Goal: Transaction & Acquisition: Purchase product/service

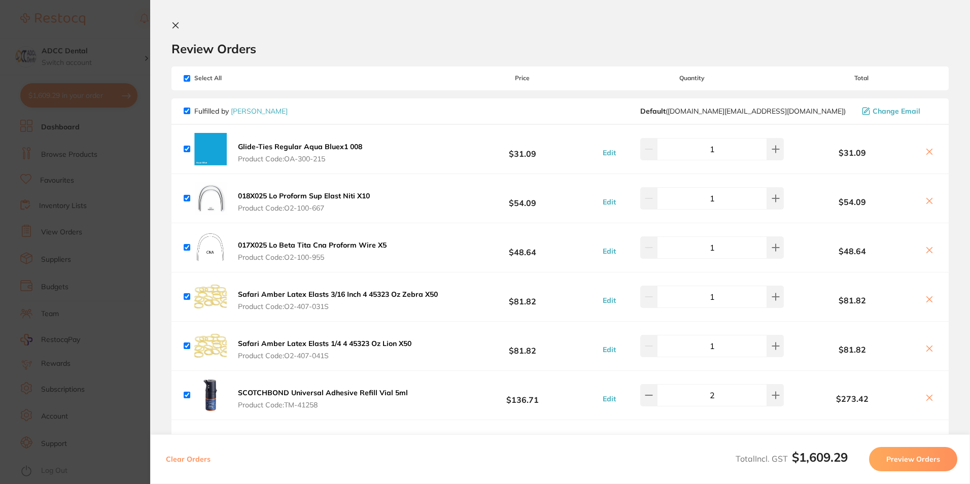
drag, startPoint x: 177, startPoint y: 24, endPoint x: 292, endPoint y: 41, distance: 116.4
click at [177, 24] on icon at bounding box center [176, 26] width 6 height 6
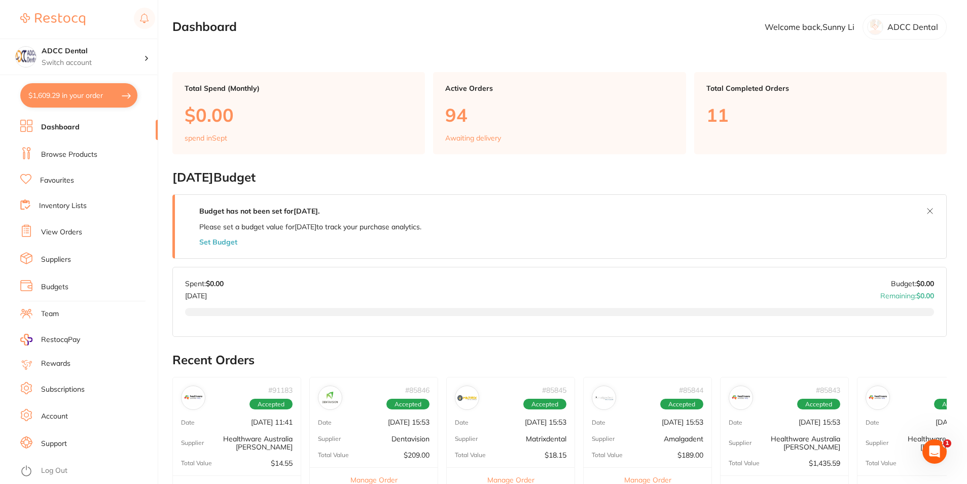
click at [59, 178] on link "Favourites" at bounding box center [57, 181] width 34 height 10
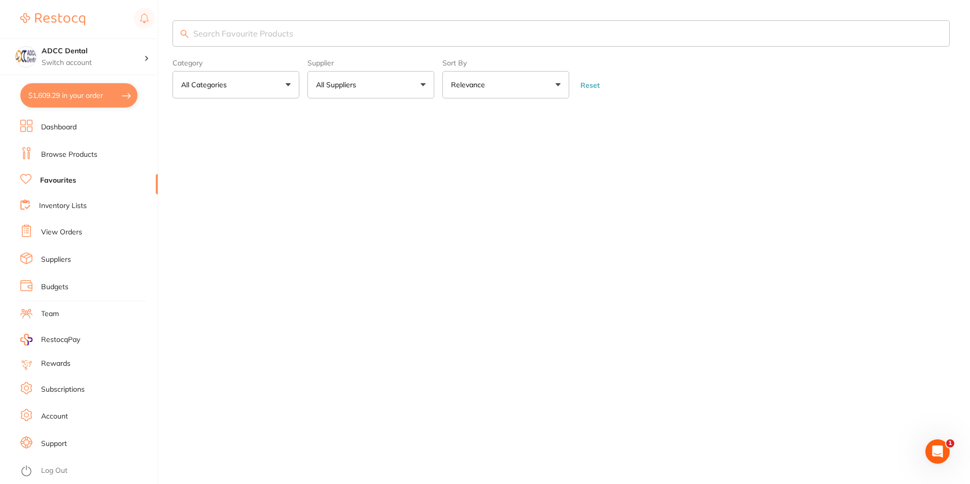
click at [259, 48] on section "Category All Categories All Categories No categories found Clear Category false…" at bounding box center [560, 59] width 777 height 78
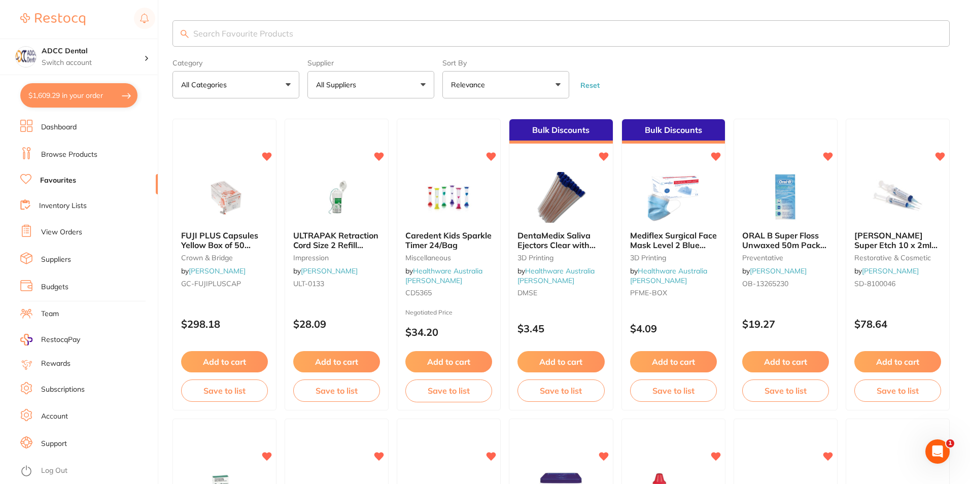
click at [256, 38] on input "search" at bounding box center [560, 33] width 777 height 26
type input "paper towel"
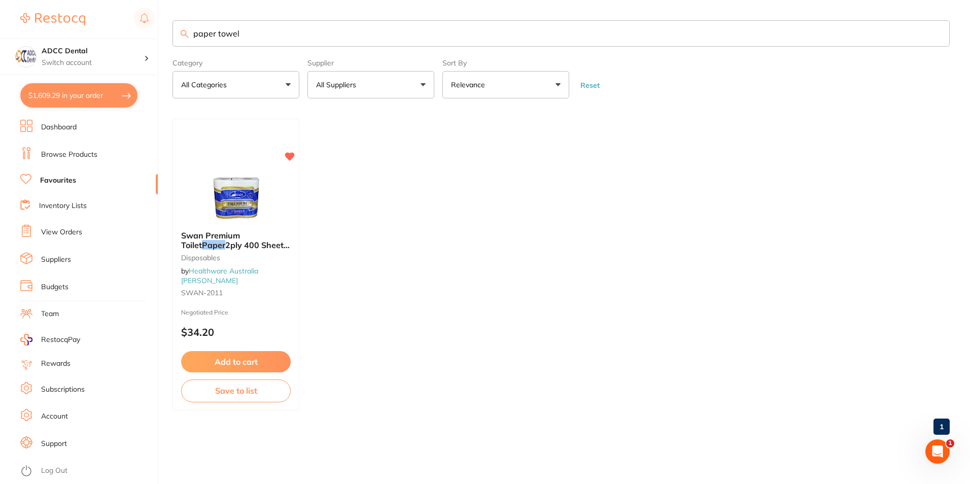
click at [63, 153] on link "Browse Products" at bounding box center [69, 155] width 56 height 10
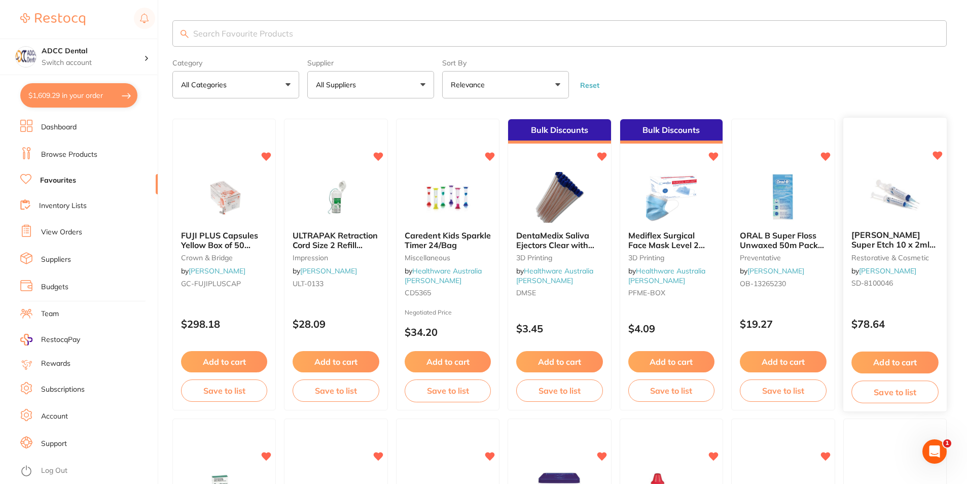
click at [913, 357] on button "Add to cart" at bounding box center [895, 363] width 87 height 22
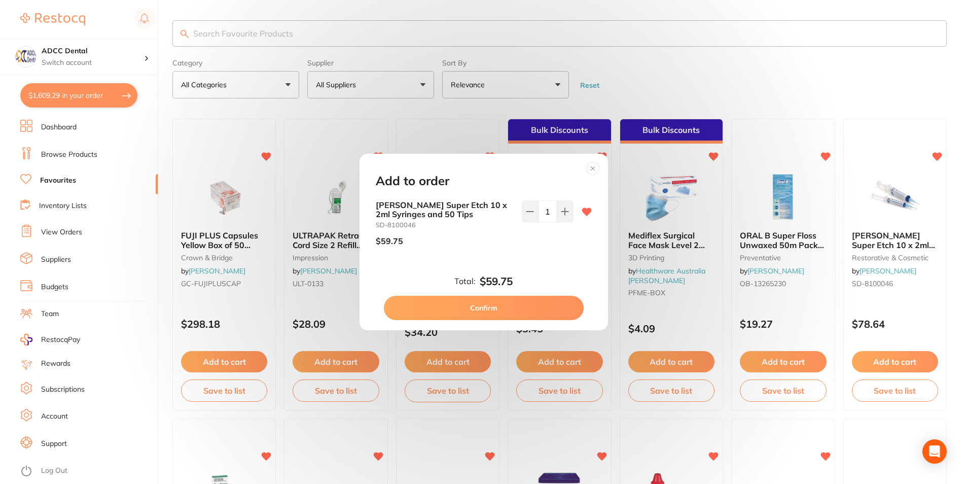
click at [544, 296] on button "Confirm" at bounding box center [484, 308] width 200 height 24
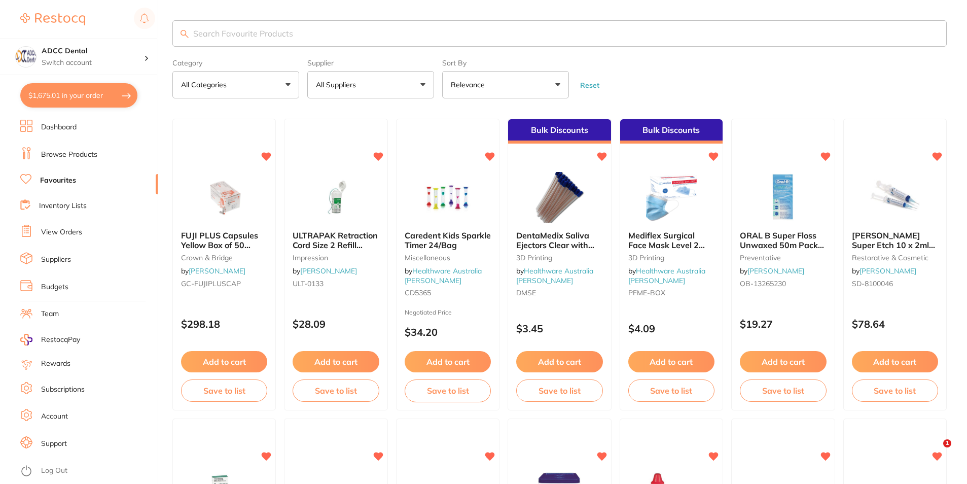
checkbox input "false"
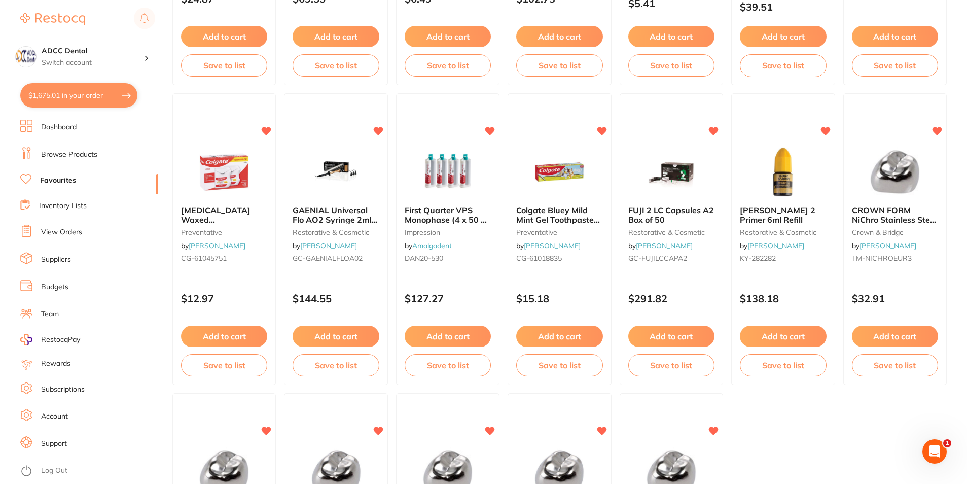
scroll to position [2078, 0]
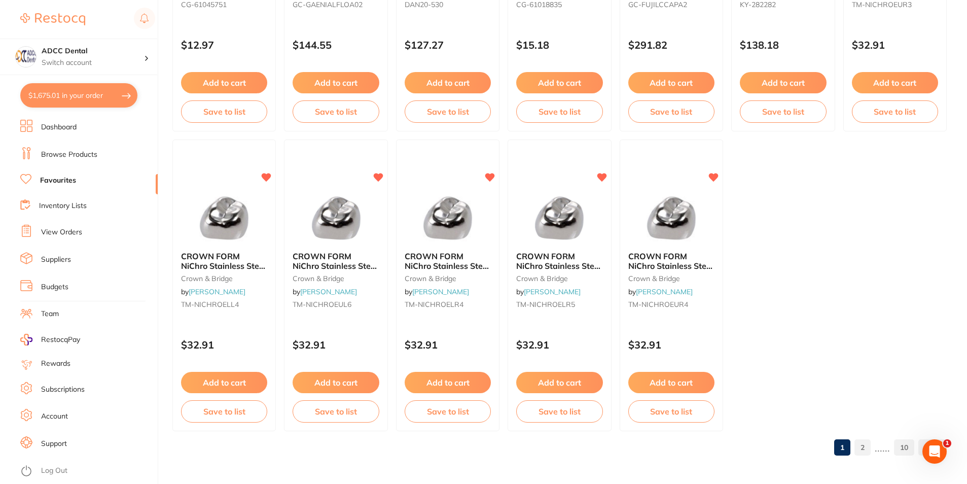
click at [857, 454] on link "2" at bounding box center [863, 447] width 16 height 20
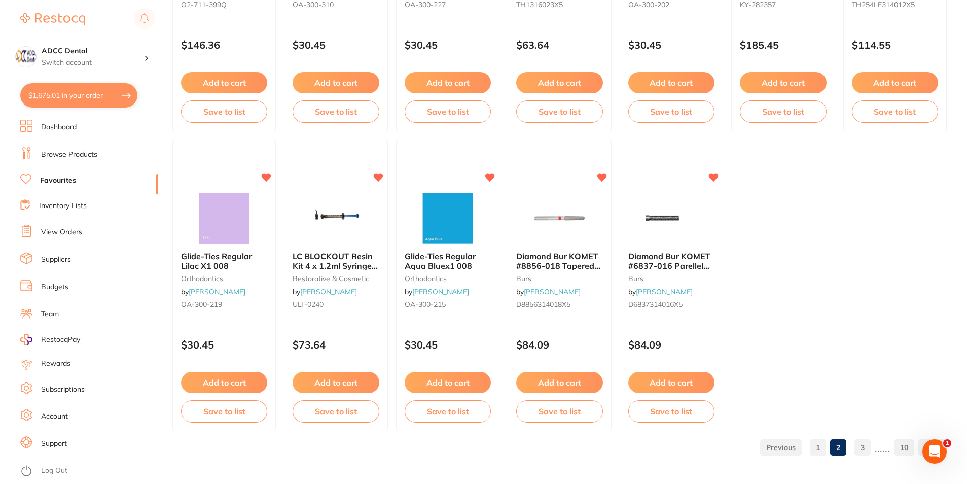
click at [867, 449] on link "3" at bounding box center [863, 447] width 16 height 20
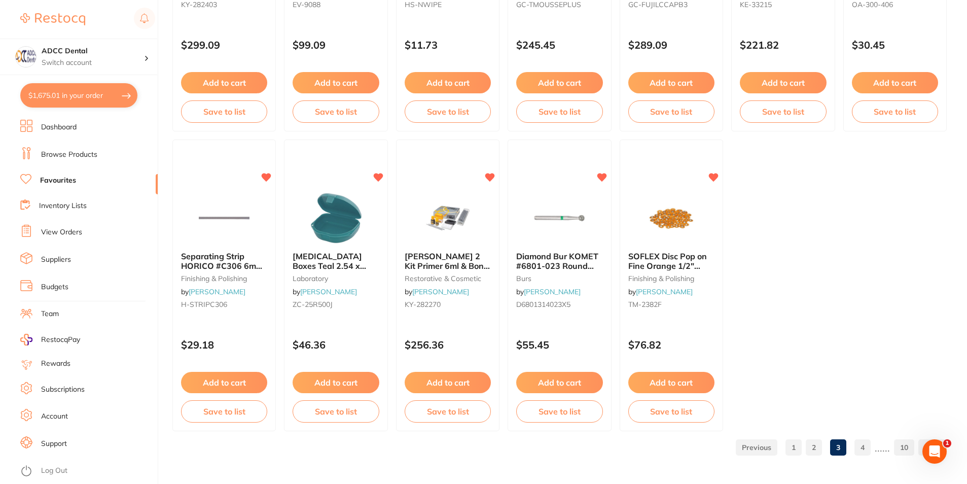
click at [870, 449] on link "4" at bounding box center [863, 447] width 16 height 20
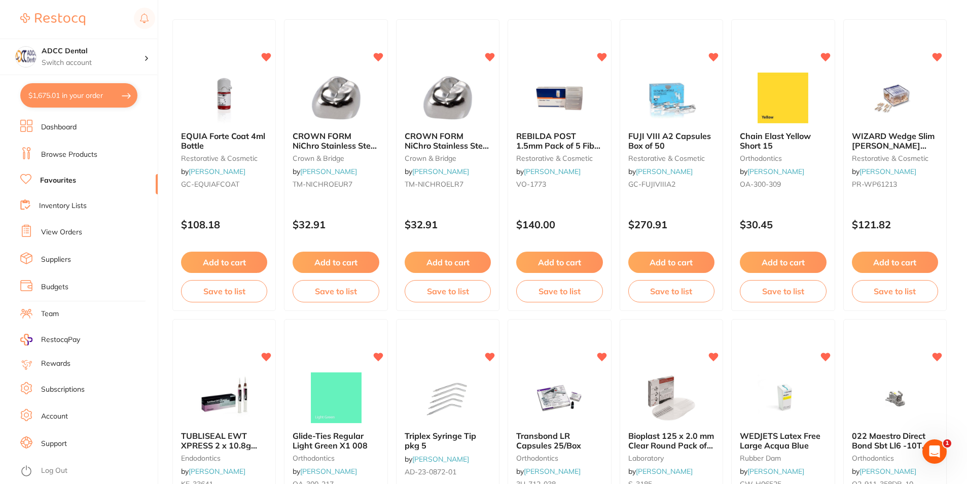
scroll to position [0, 0]
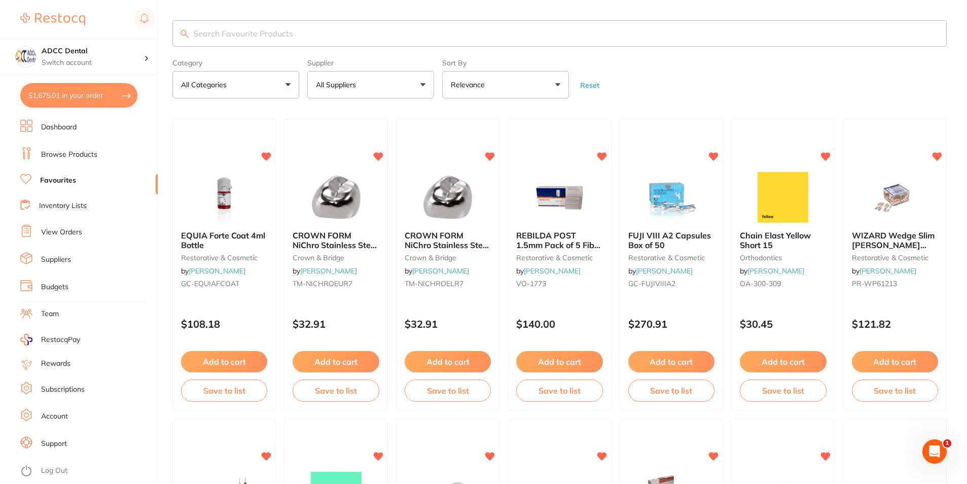
click at [76, 154] on link "Browse Products" at bounding box center [69, 155] width 56 height 10
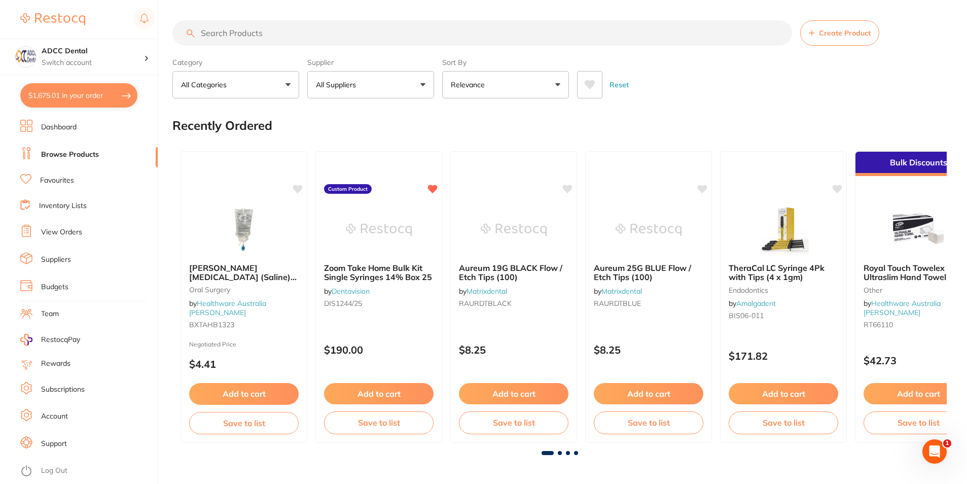
click at [257, 88] on button "All Categories" at bounding box center [235, 84] width 127 height 27
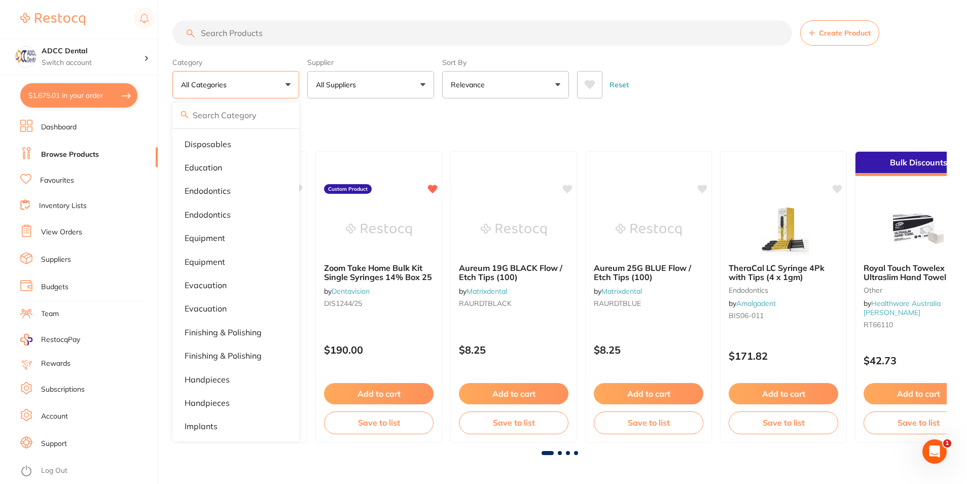
scroll to position [254, 0]
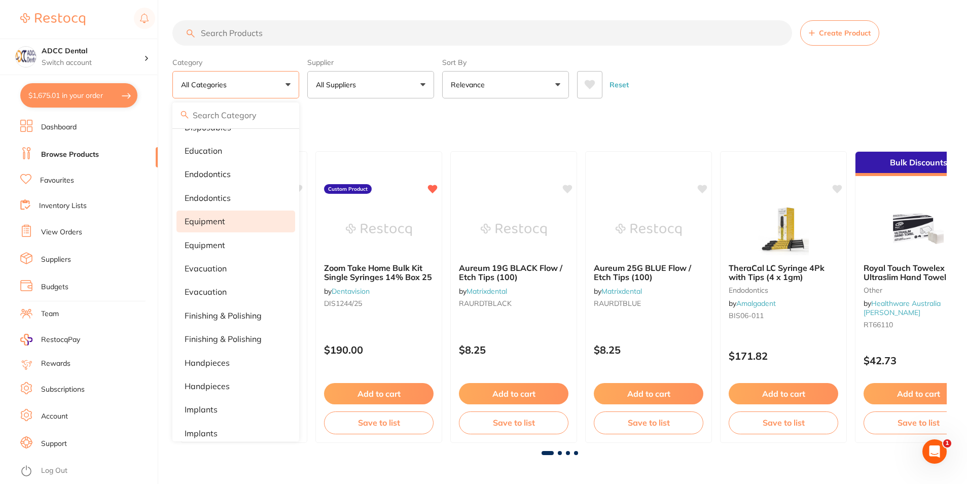
click at [229, 222] on li "equipment" at bounding box center [236, 221] width 119 height 21
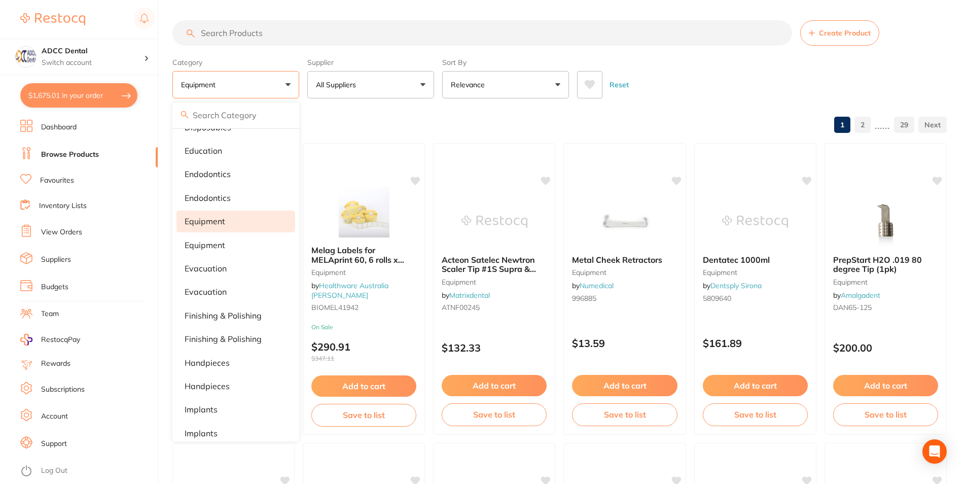
click at [717, 82] on div "Reset" at bounding box center [758, 81] width 362 height 36
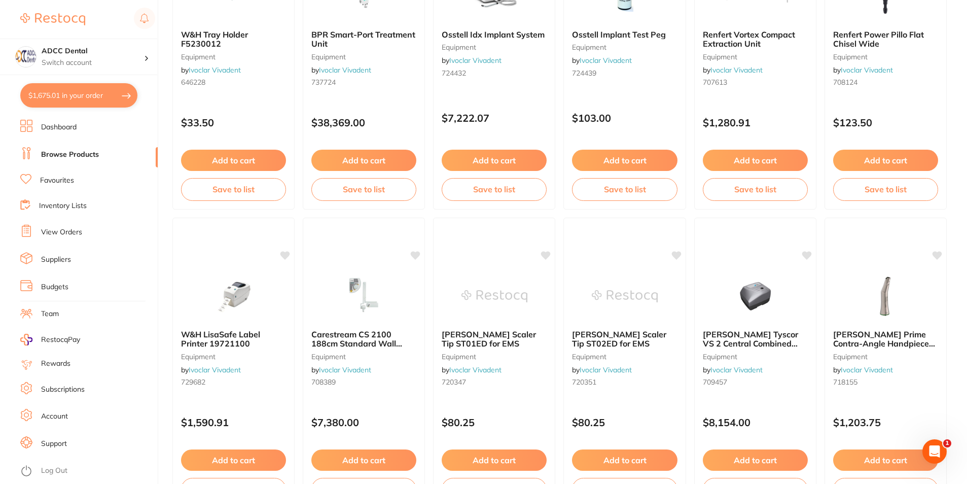
scroll to position [2402, 0]
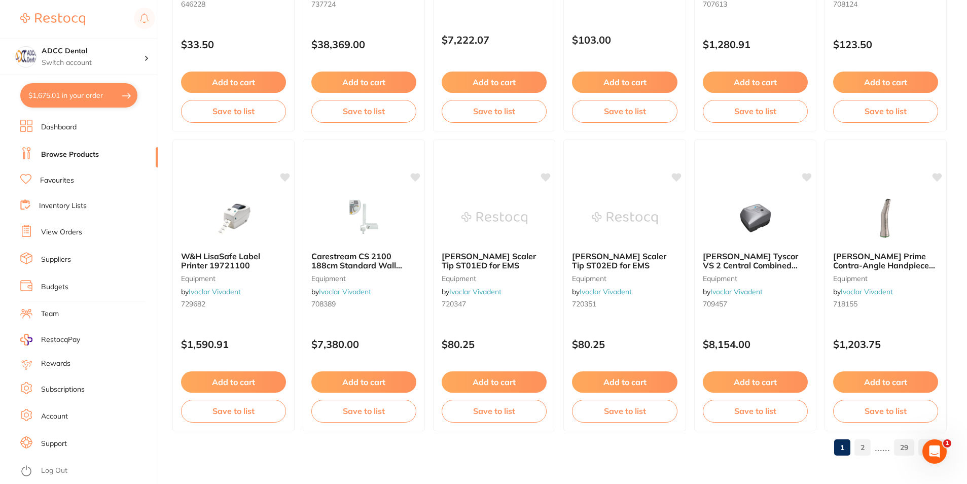
click at [861, 444] on link "2" at bounding box center [863, 447] width 16 height 20
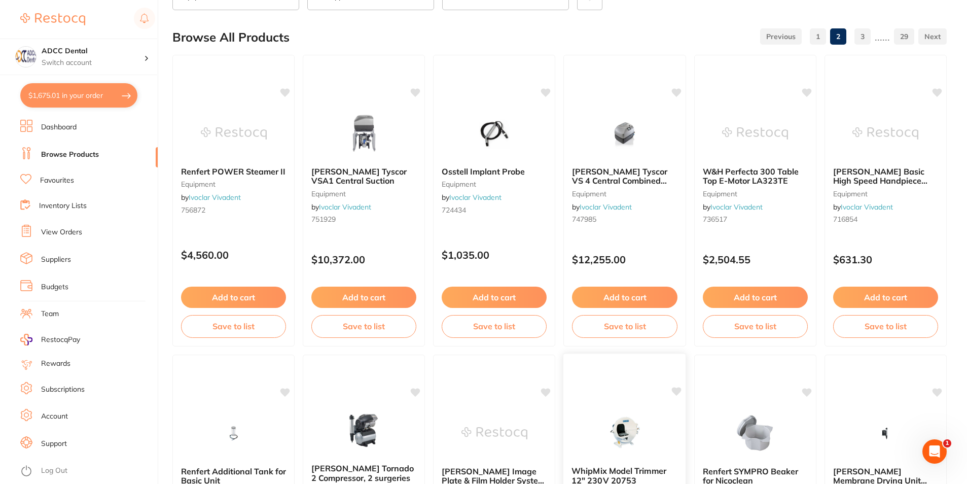
scroll to position [0, 0]
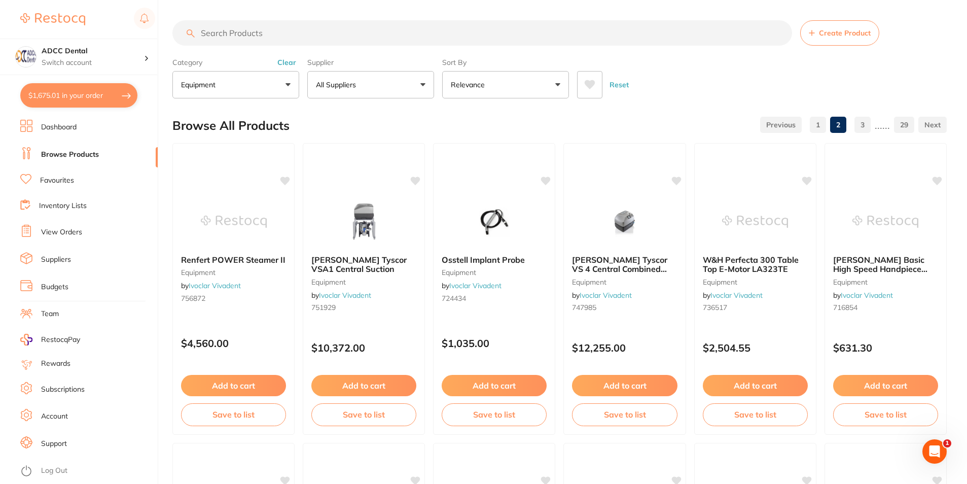
click at [279, 37] on input "search" at bounding box center [482, 32] width 620 height 25
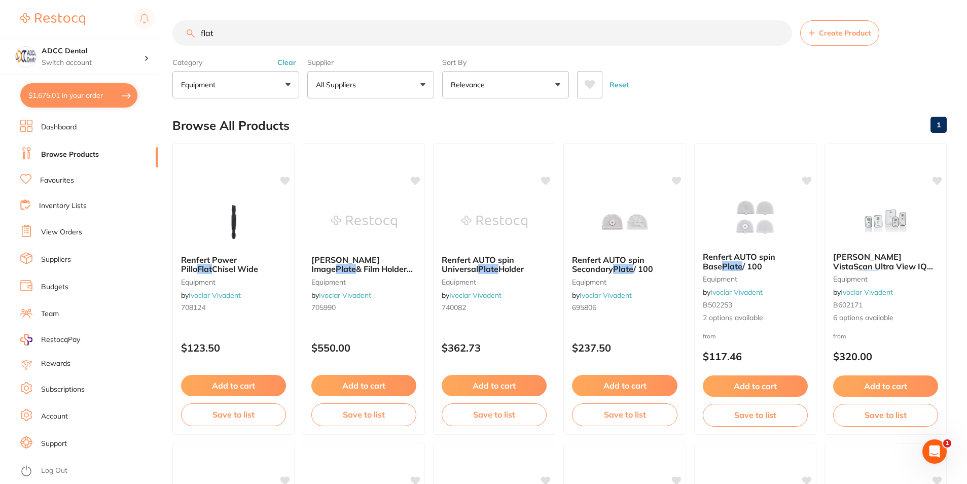
type input "flat"
click at [226, 86] on button "equipment" at bounding box center [235, 84] width 127 height 27
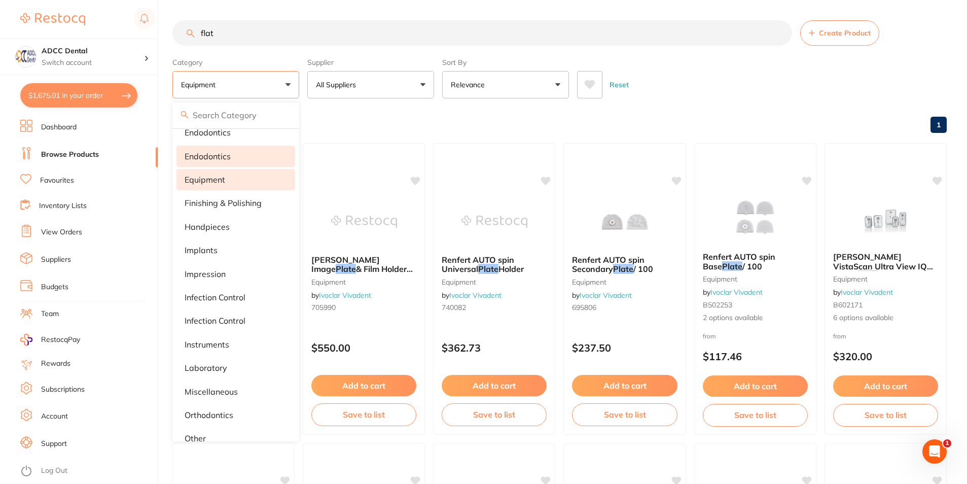
scroll to position [254, 0]
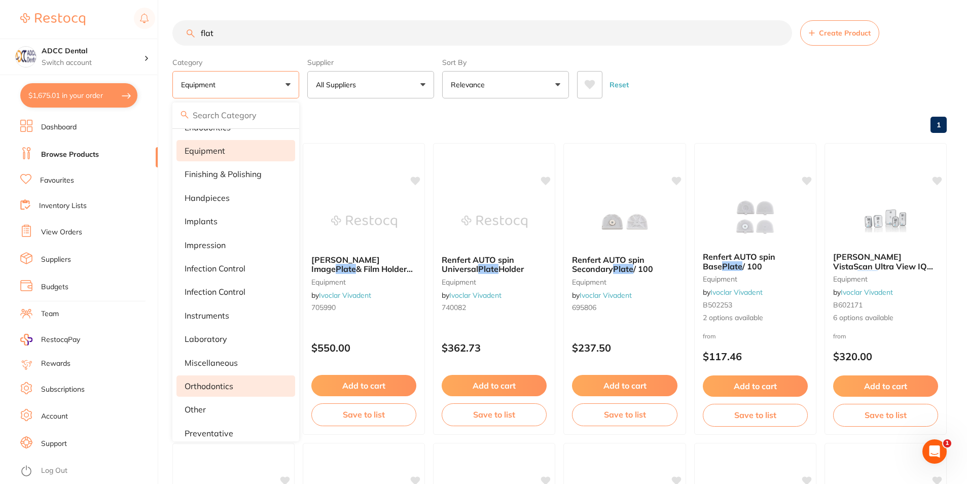
click at [201, 383] on p "orthodontics" at bounding box center [209, 385] width 49 height 9
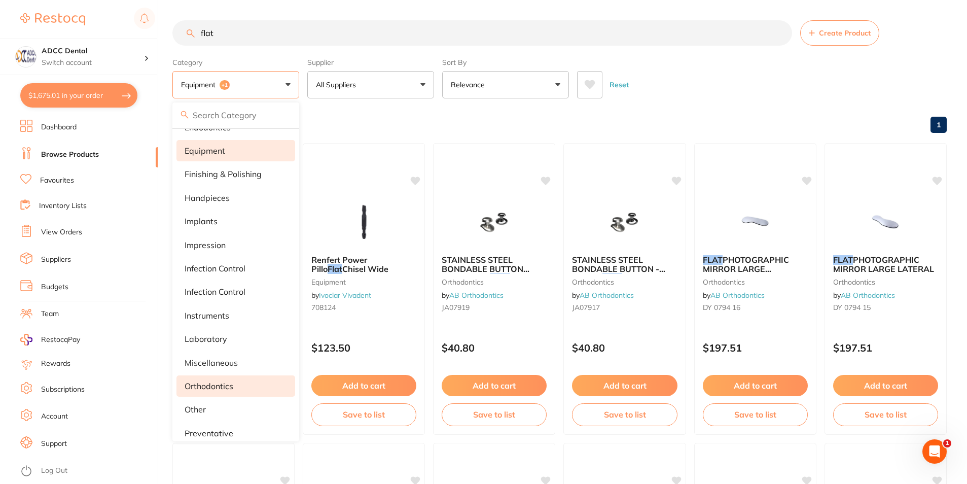
scroll to position [0, 0]
click at [225, 382] on p "orthodontics" at bounding box center [209, 385] width 49 height 9
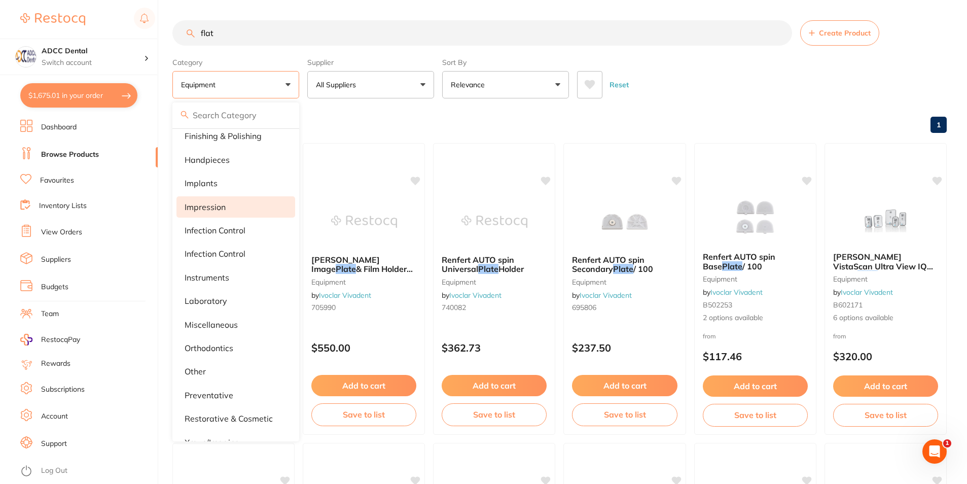
scroll to position [312, 0]
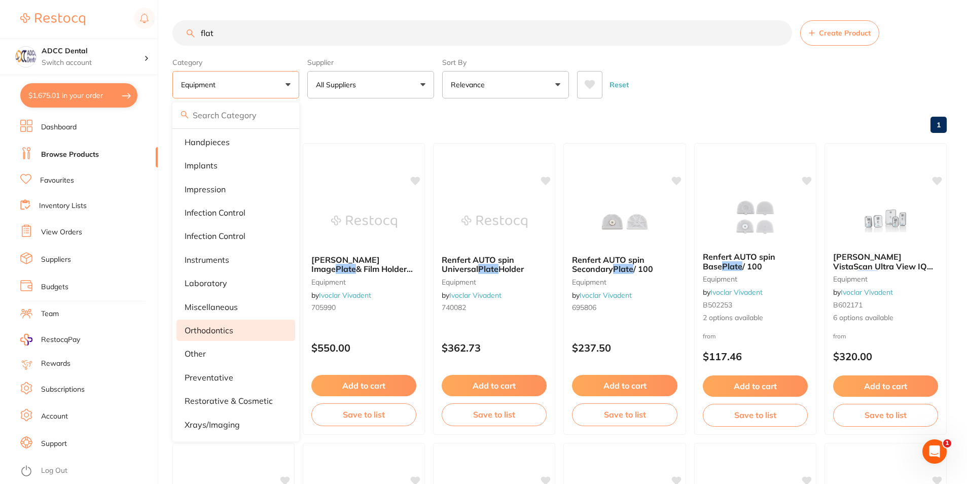
click at [222, 326] on p "orthodontics" at bounding box center [209, 330] width 49 height 9
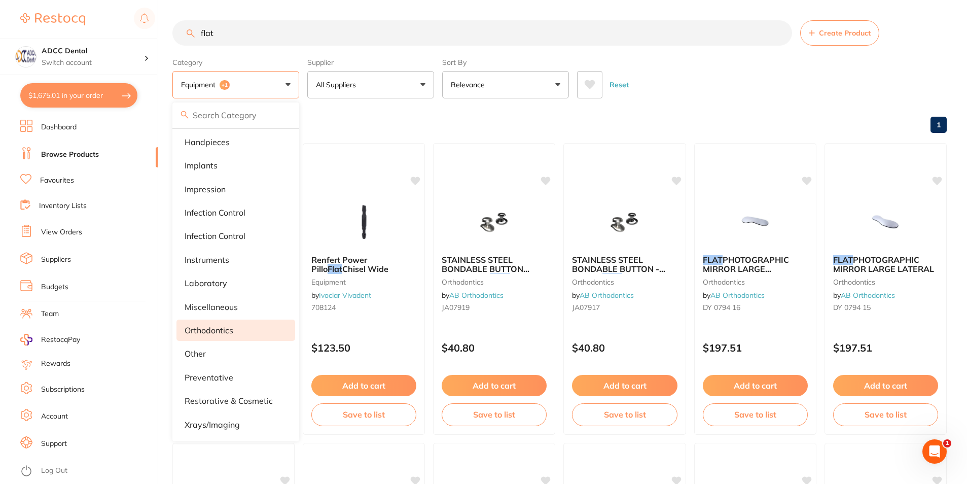
click at [196, 331] on p "orthodontics" at bounding box center [209, 330] width 49 height 9
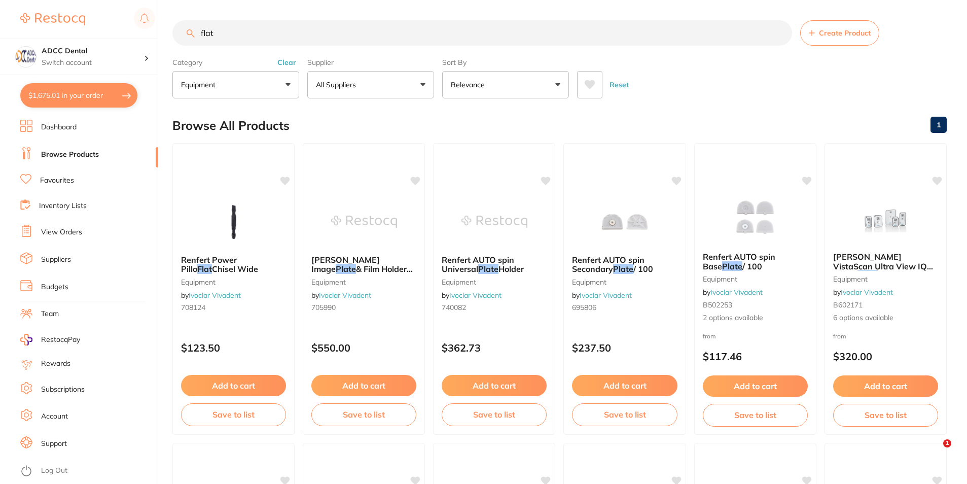
click at [262, 78] on button "equipment" at bounding box center [235, 84] width 127 height 27
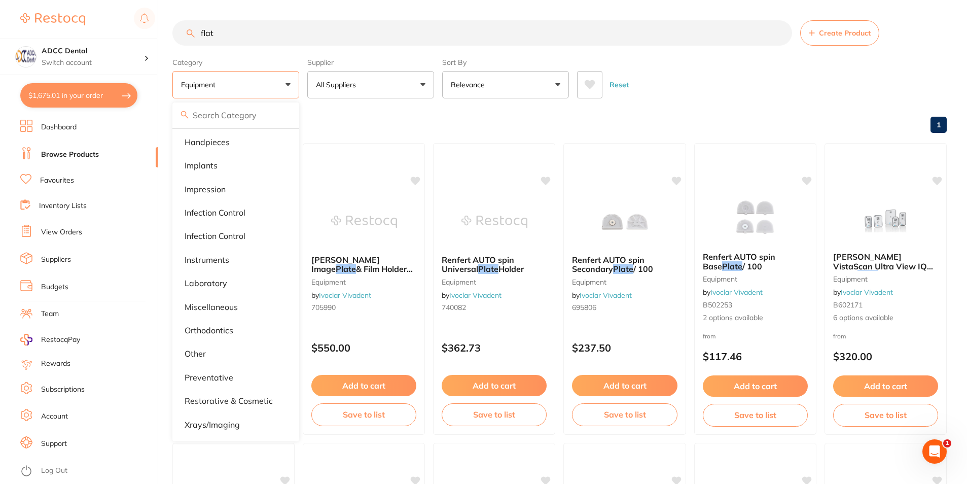
click at [295, 59] on label "Category" at bounding box center [235, 62] width 127 height 9
click at [283, 52] on section "flat Create Product Category equipment All Categories anaesthetic articulating …" at bounding box center [559, 59] width 775 height 78
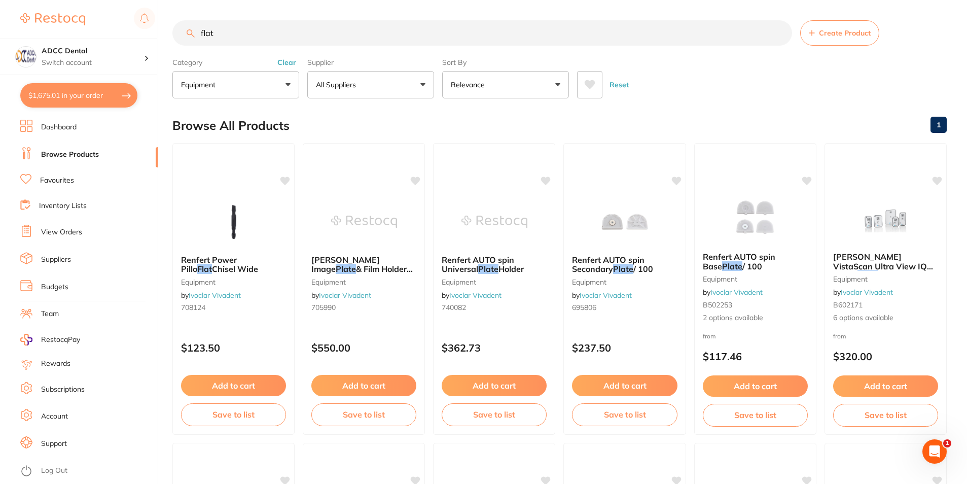
click at [108, 34] on div "$1,675.01 ADCC Dental Switch account ADCC Dental $1,675.01 in your order Dashbo…" at bounding box center [483, 242] width 967 height 484
click at [283, 60] on button "Clear" at bounding box center [286, 62] width 25 height 9
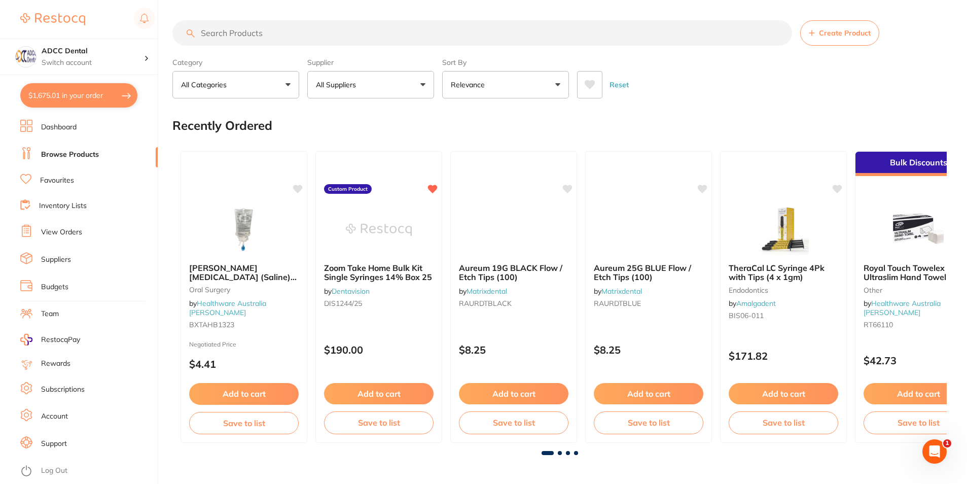
scroll to position [383, 0]
click at [280, 87] on button "All Categories" at bounding box center [235, 84] width 127 height 27
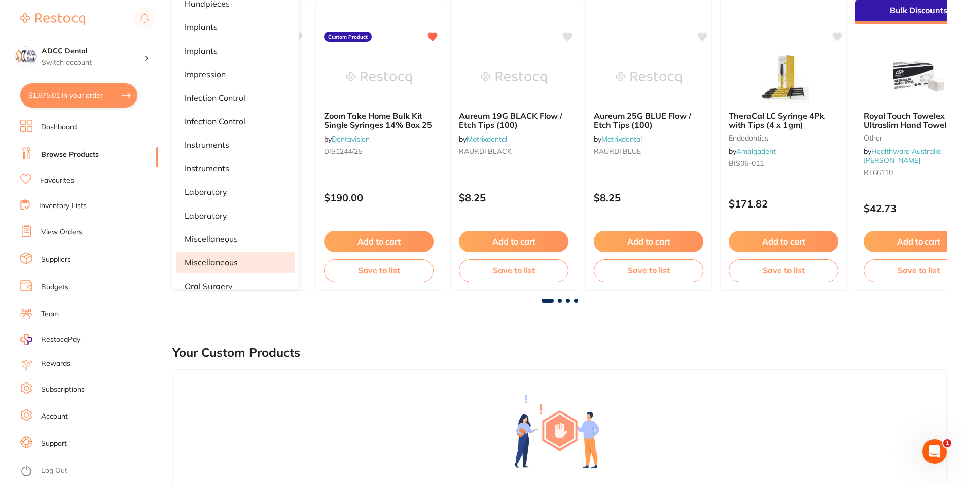
scroll to position [585, 0]
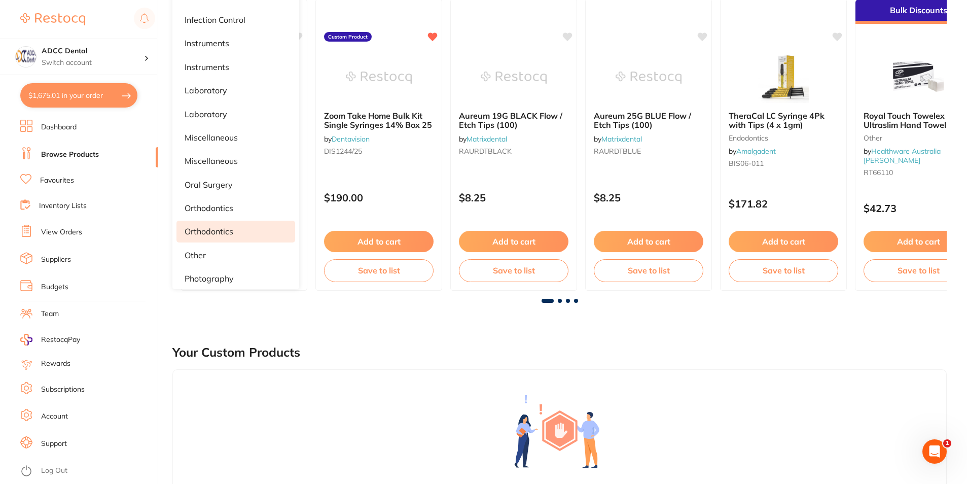
click at [210, 228] on p "Orthodontics" at bounding box center [209, 231] width 49 height 9
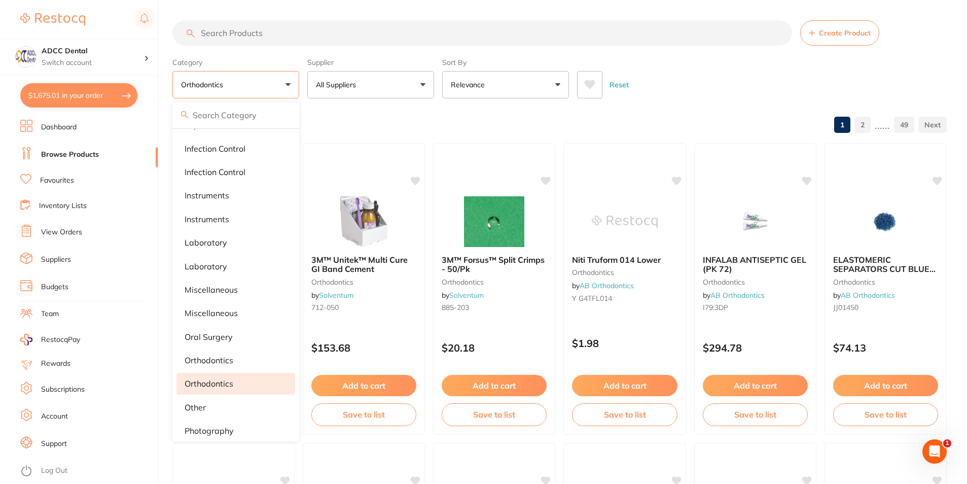
scroll to position [0, 0]
click at [215, 363] on p "orthodontics" at bounding box center [209, 360] width 49 height 9
click at [643, 82] on div "Reset" at bounding box center [758, 81] width 362 height 36
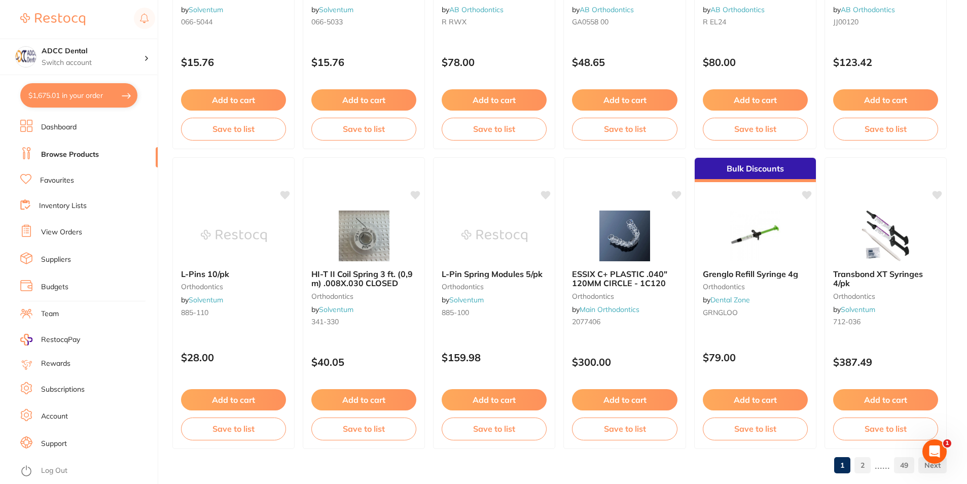
scroll to position [2402, 0]
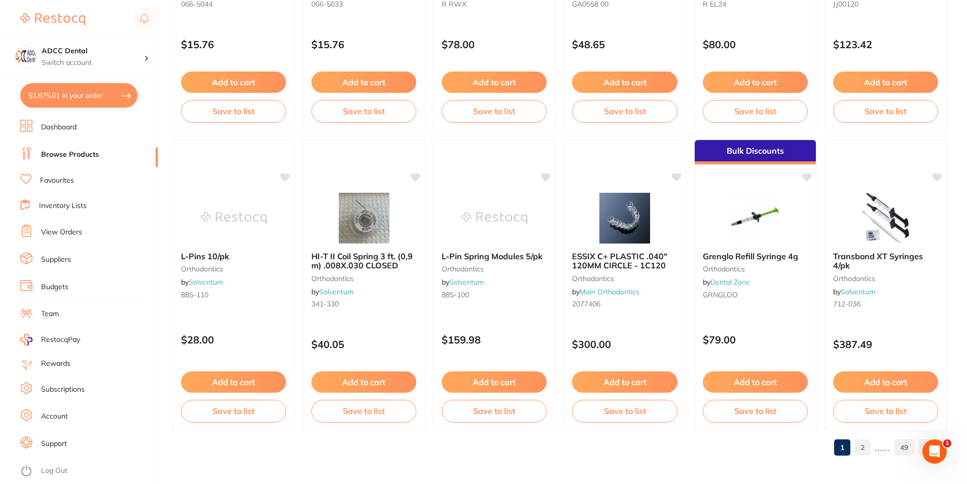
click at [871, 448] on link "2" at bounding box center [863, 447] width 16 height 20
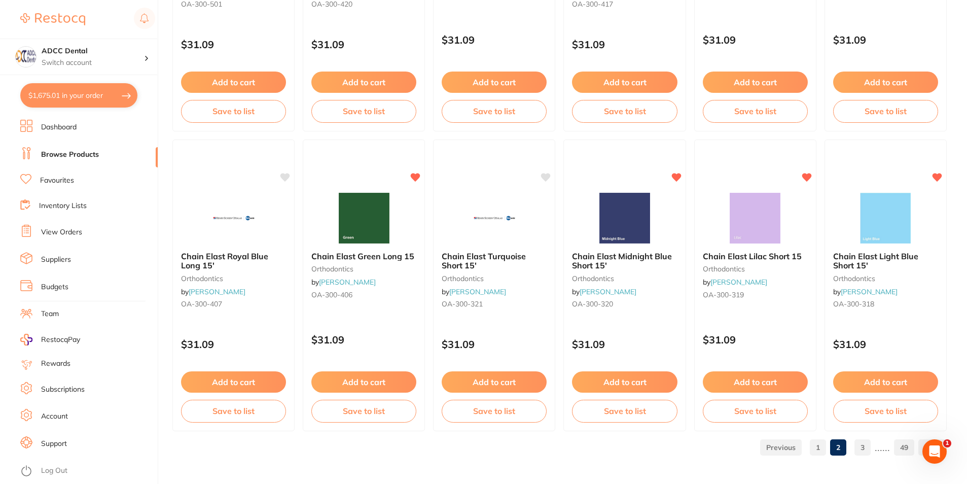
click at [864, 449] on link "3" at bounding box center [863, 447] width 16 height 20
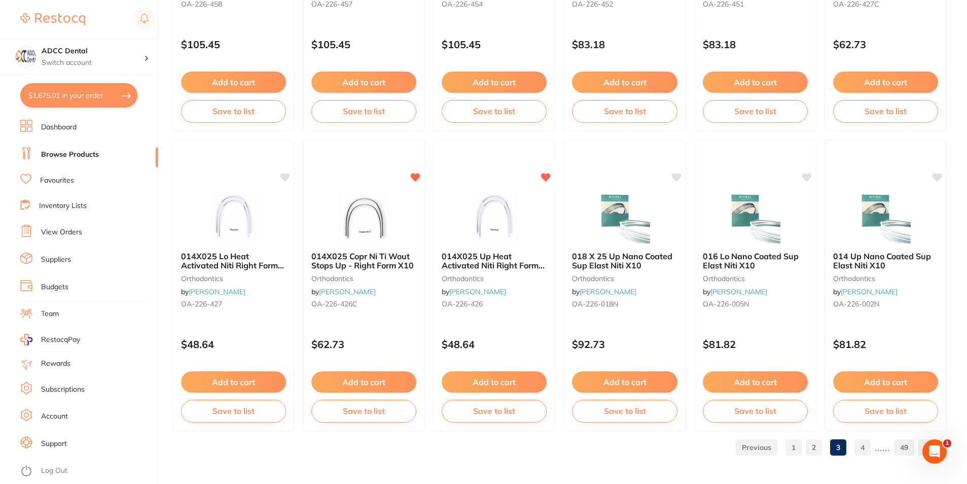
click at [863, 447] on link "4" at bounding box center [863, 447] width 16 height 20
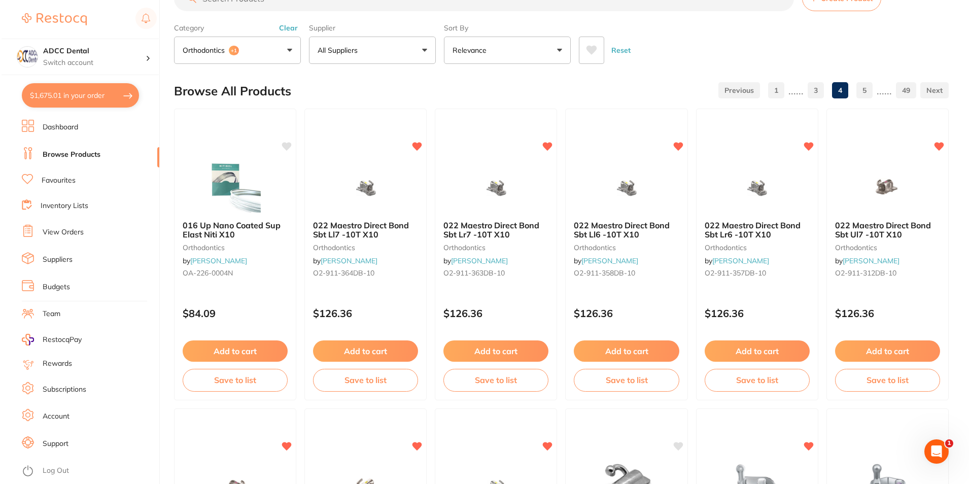
scroll to position [0, 0]
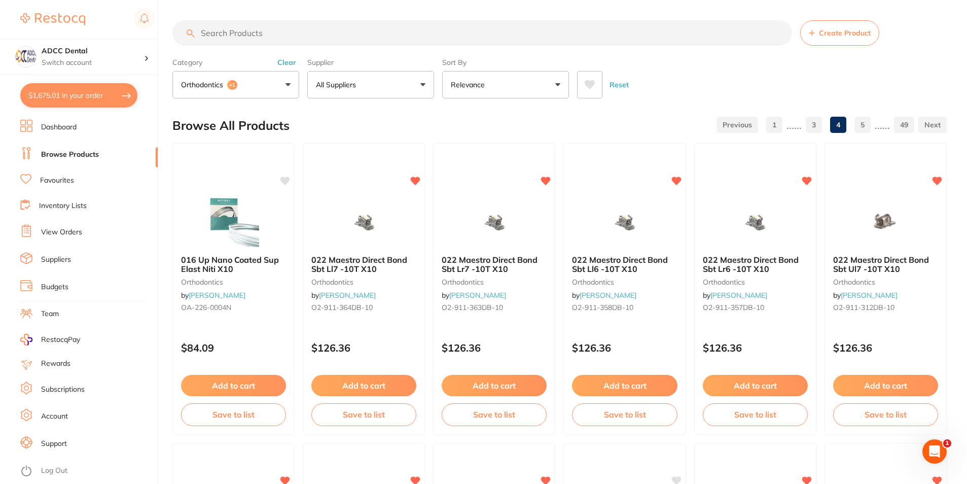
click at [255, 34] on input "search" at bounding box center [482, 32] width 620 height 25
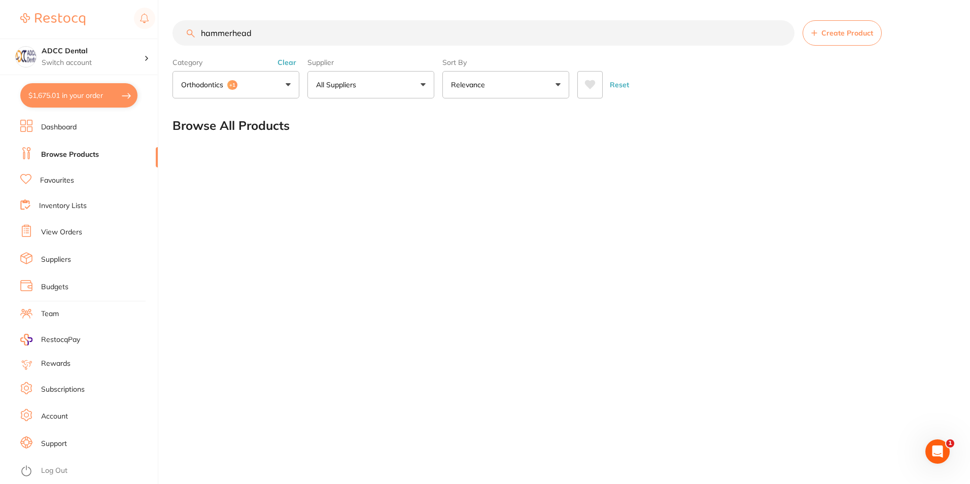
type input "hammerhead"
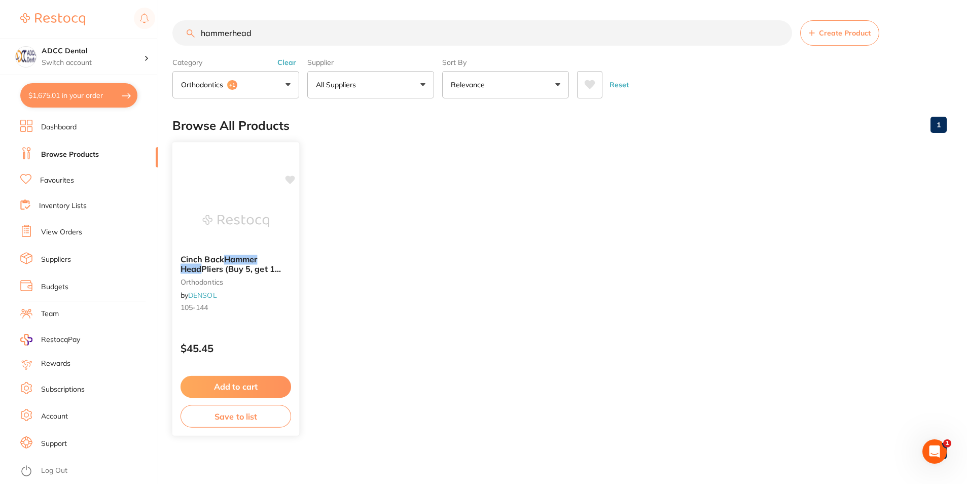
click at [234, 209] on img at bounding box center [235, 220] width 66 height 51
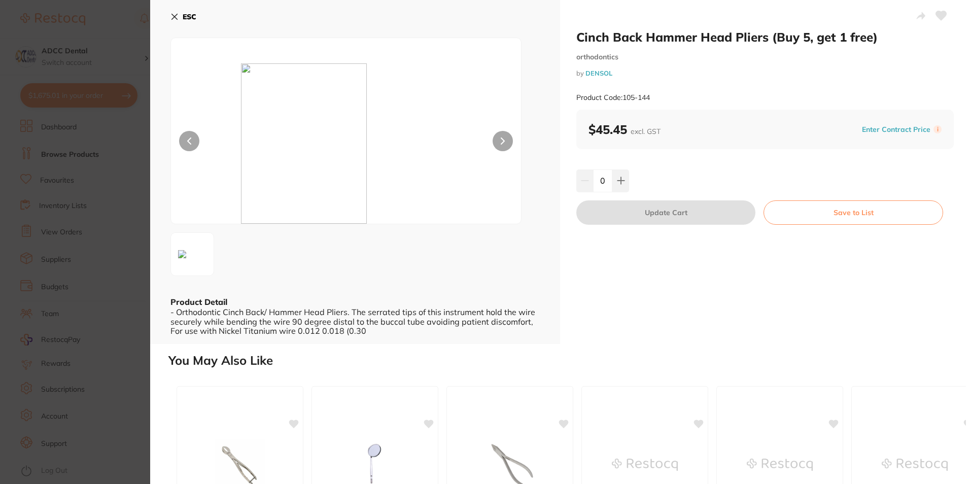
click at [165, 19] on div "ESC Product Detail - Orthodontic Cinch Back/ Hammer Head Pliers. The serrated t…" at bounding box center [355, 172] width 410 height 344
click at [171, 18] on icon at bounding box center [174, 17] width 8 height 8
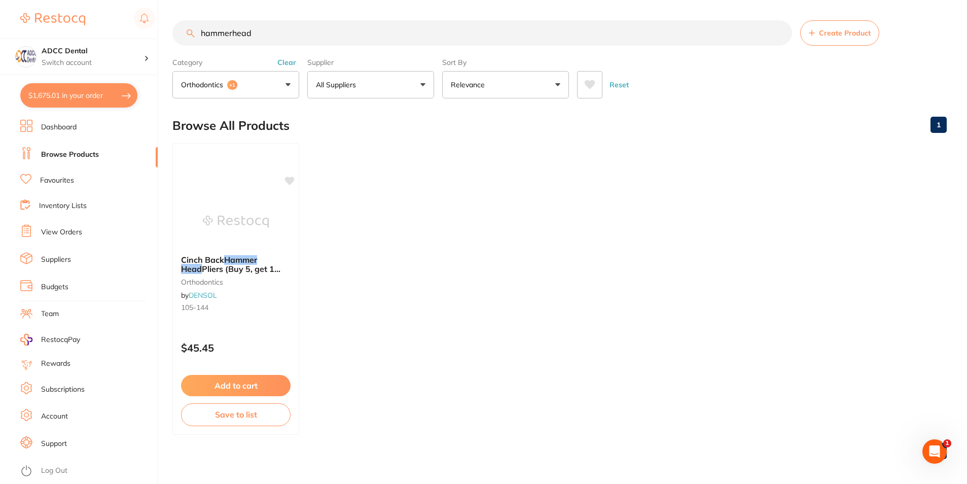
click at [31, 93] on button "$1,675.01 in your order" at bounding box center [78, 95] width 117 height 24
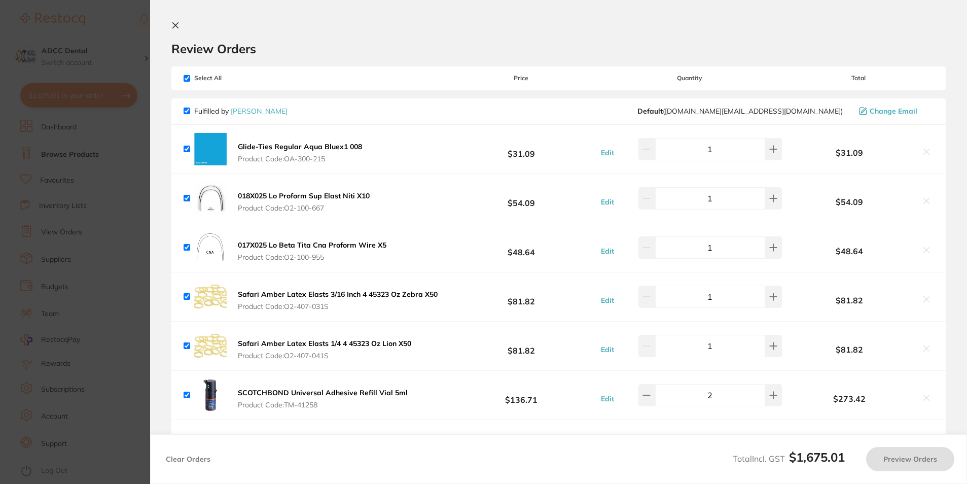
checkbox input "true"
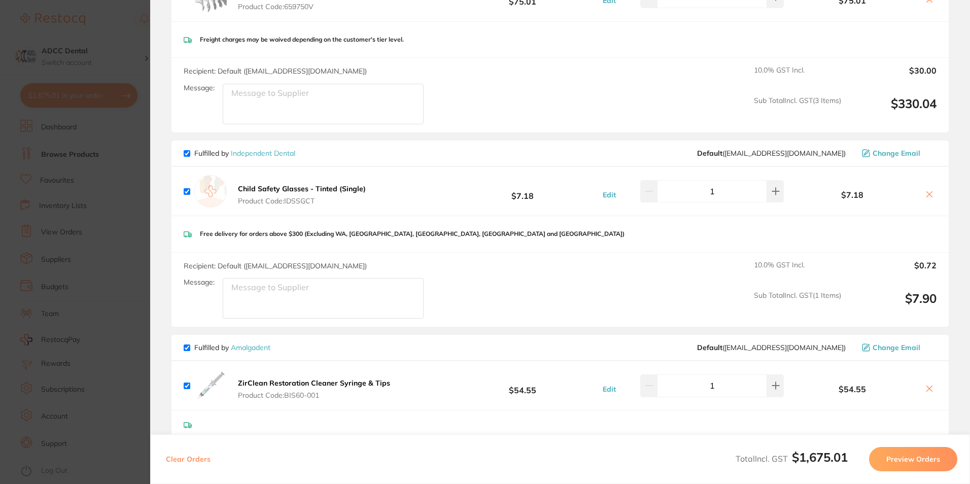
scroll to position [964, 0]
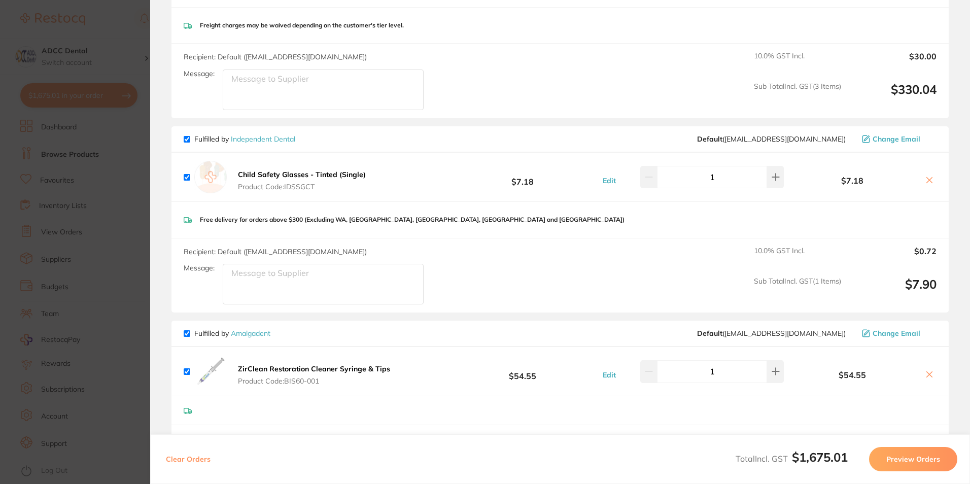
click at [655, 178] on div "1" at bounding box center [712, 177] width 144 height 22
type input "5"
click at [680, 259] on div "Recipient: Default ( [EMAIL_ADDRESS][DOMAIN_NAME] ) Message: 10.0 % GST Incl. $…" at bounding box center [559, 275] width 777 height 75
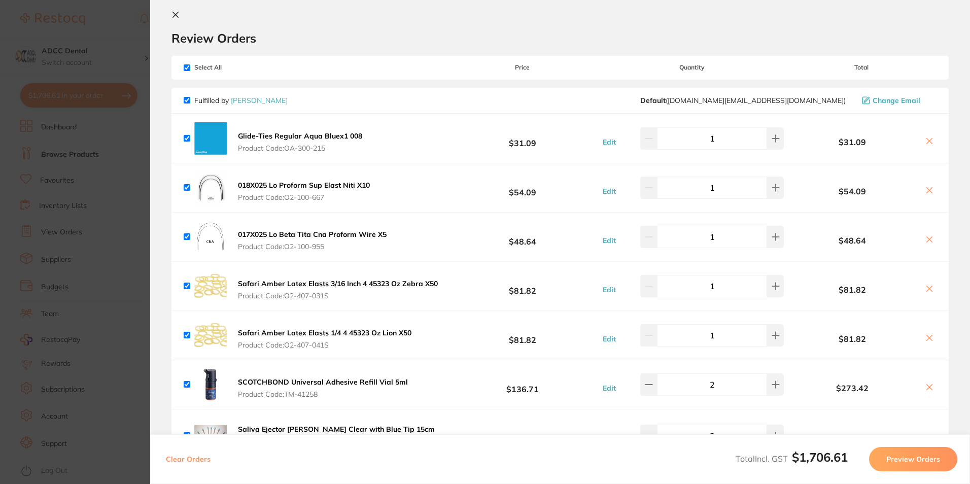
scroll to position [0, 0]
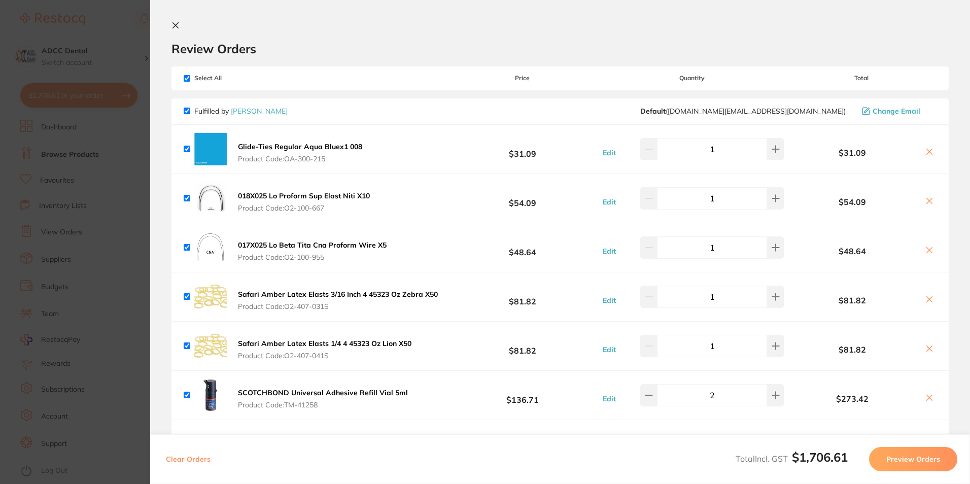
drag, startPoint x: 178, startPoint y: 23, endPoint x: 198, endPoint y: 32, distance: 22.3
click at [178, 23] on icon at bounding box center [176, 26] width 6 height 6
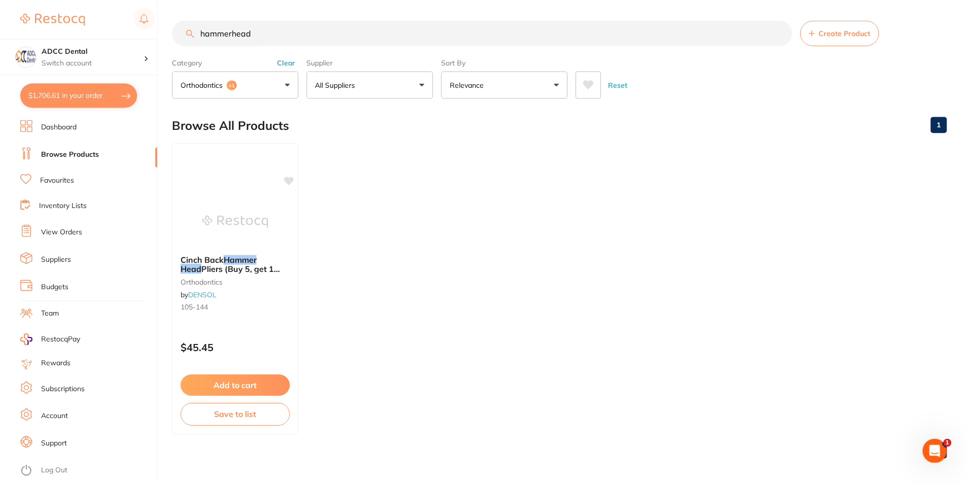
scroll to position [1, 0]
click at [59, 181] on link "Favourites" at bounding box center [57, 181] width 34 height 10
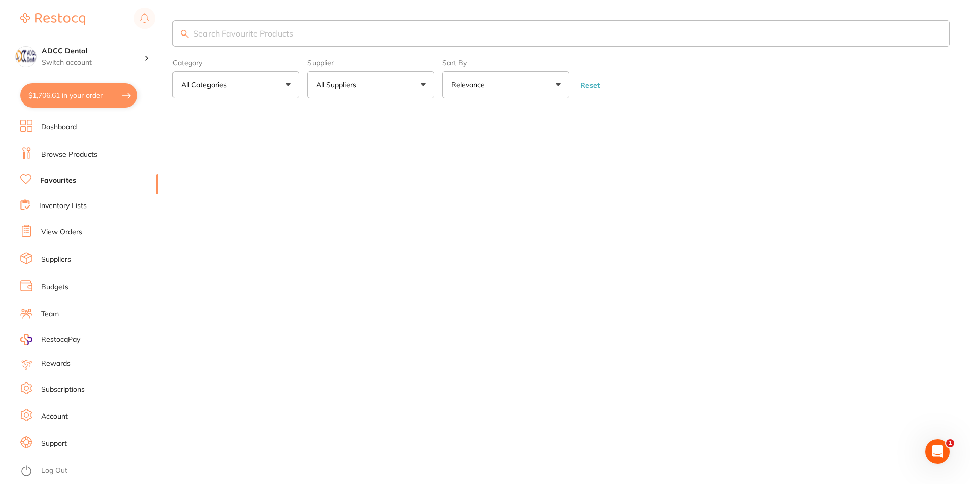
click at [269, 35] on input "search" at bounding box center [560, 33] width 777 height 26
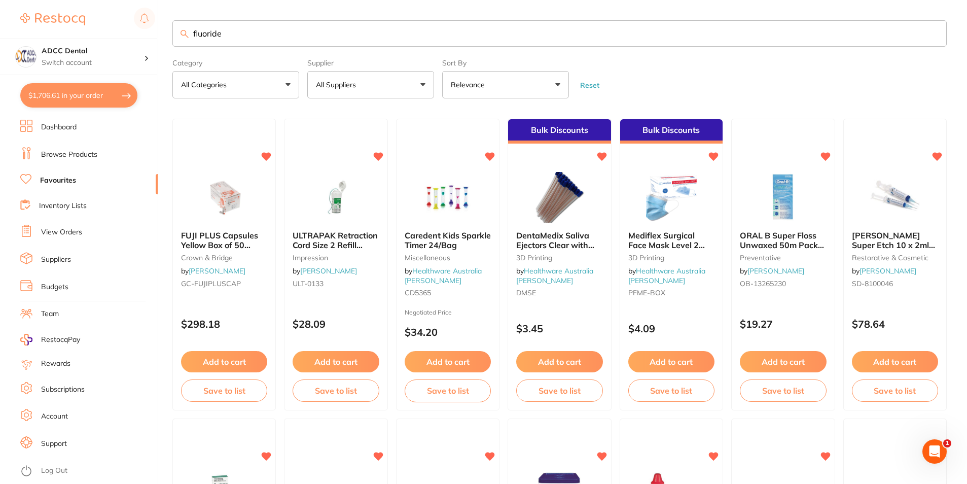
type input "fluoride"
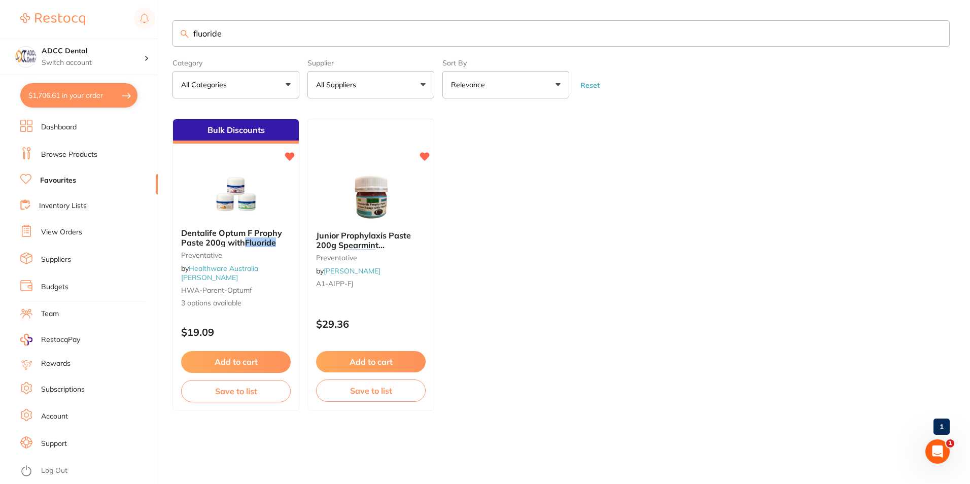
drag, startPoint x: 255, startPoint y: 38, endPoint x: 165, endPoint y: 20, distance: 91.9
click at [165, 20] on div "$1,706.61 ADCC Dental Switch account ADCC Dental $1,706.61 in your order Dashbo…" at bounding box center [485, 242] width 970 height 484
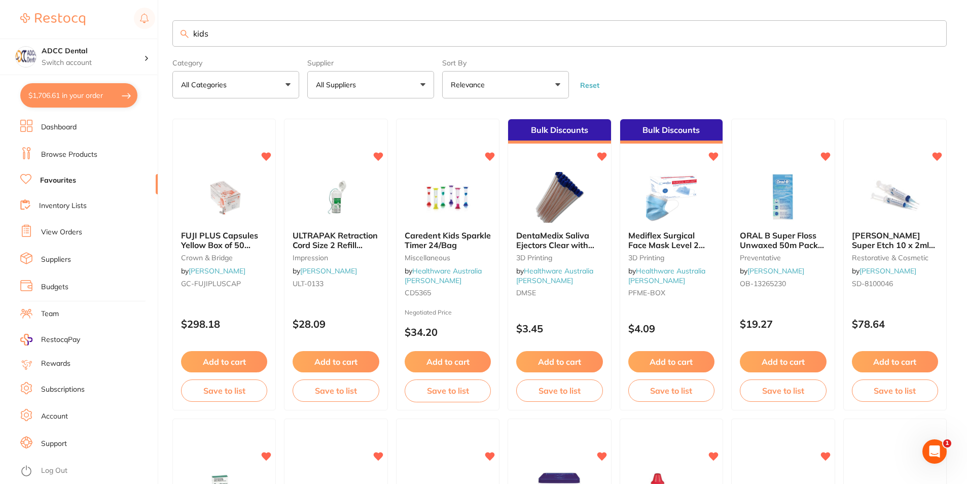
type input "kids"
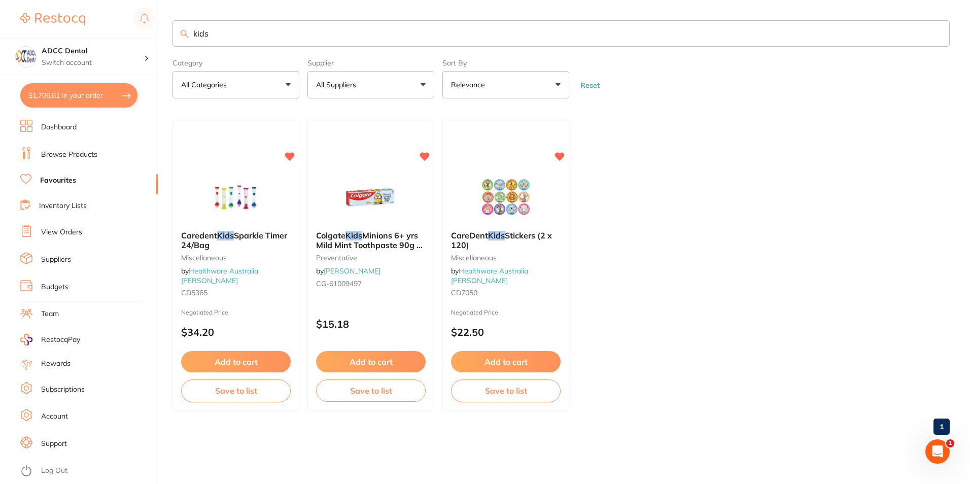
click at [40, 154] on li "Browse Products" at bounding box center [88, 154] width 137 height 15
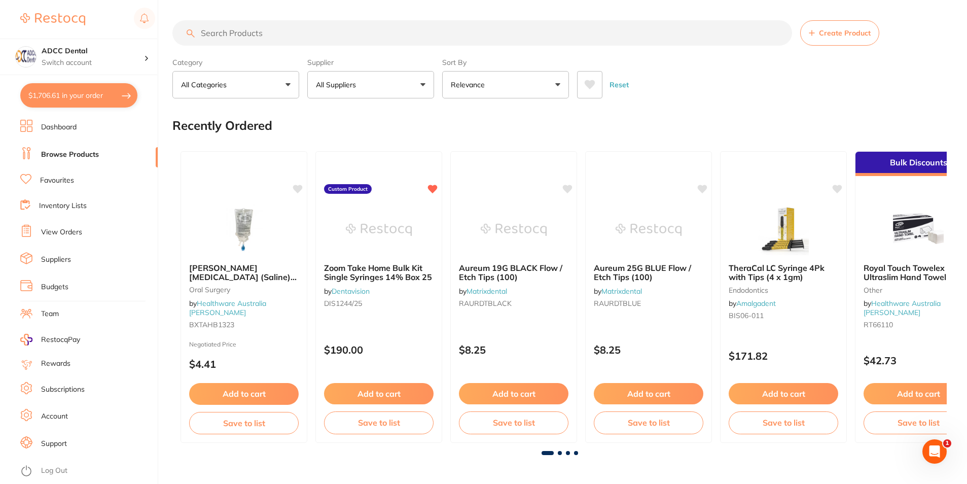
click at [291, 33] on input "search" at bounding box center [482, 32] width 620 height 25
type input "kids"
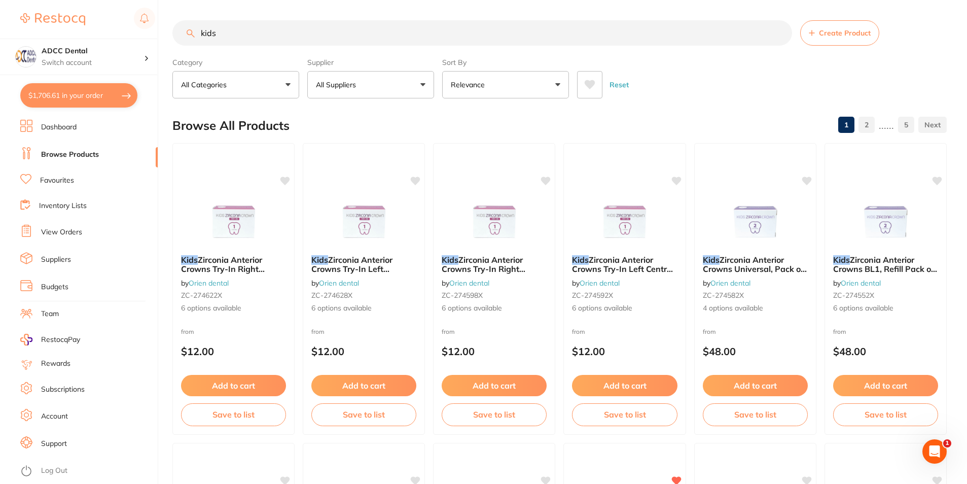
scroll to position [304, 0]
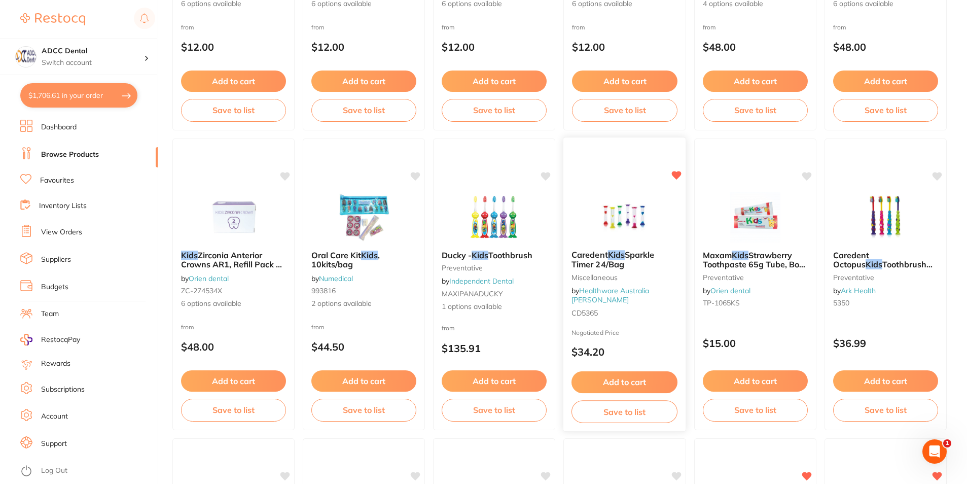
click at [642, 375] on button "Add to cart" at bounding box center [625, 382] width 106 height 22
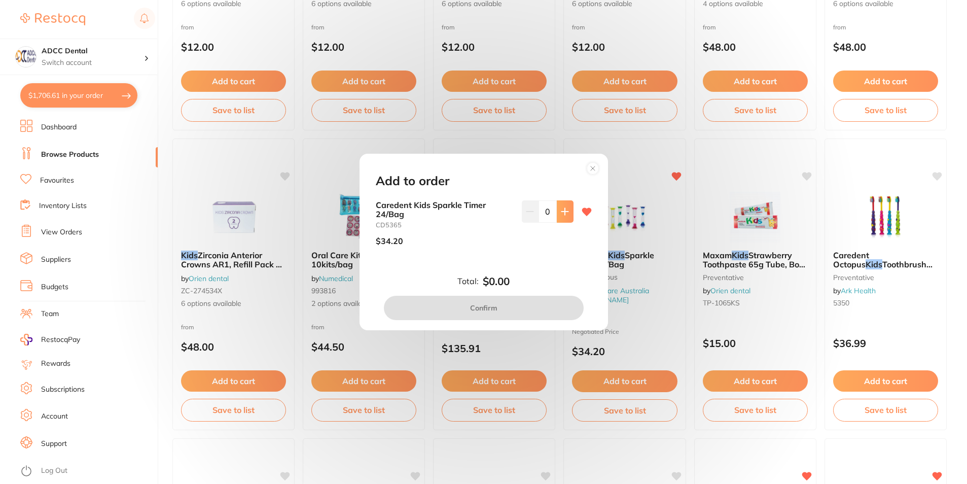
click at [562, 214] on icon at bounding box center [565, 211] width 7 height 7
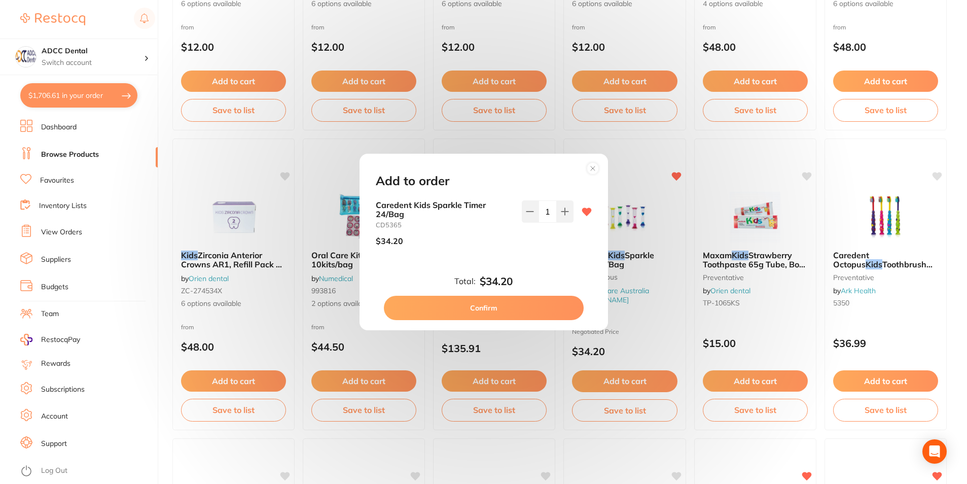
type input "1"
click at [551, 318] on button "Confirm" at bounding box center [484, 308] width 200 height 24
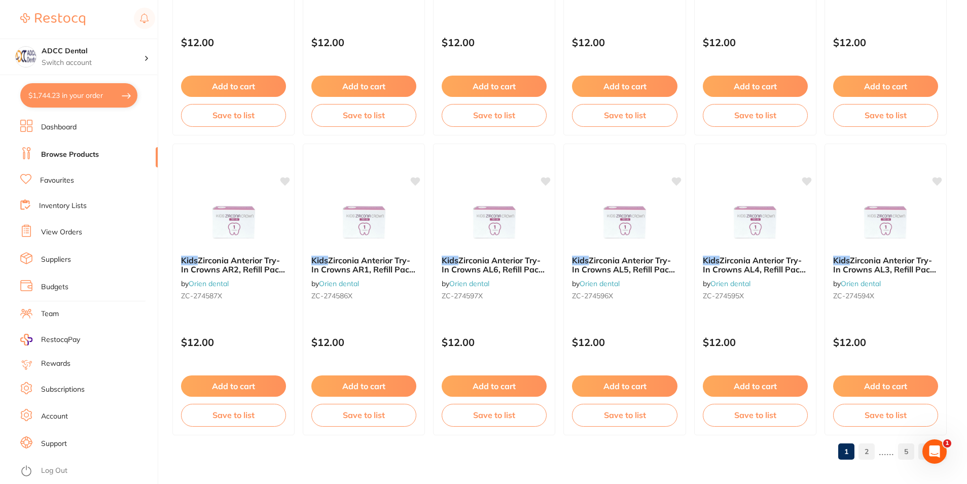
scroll to position [2402, 0]
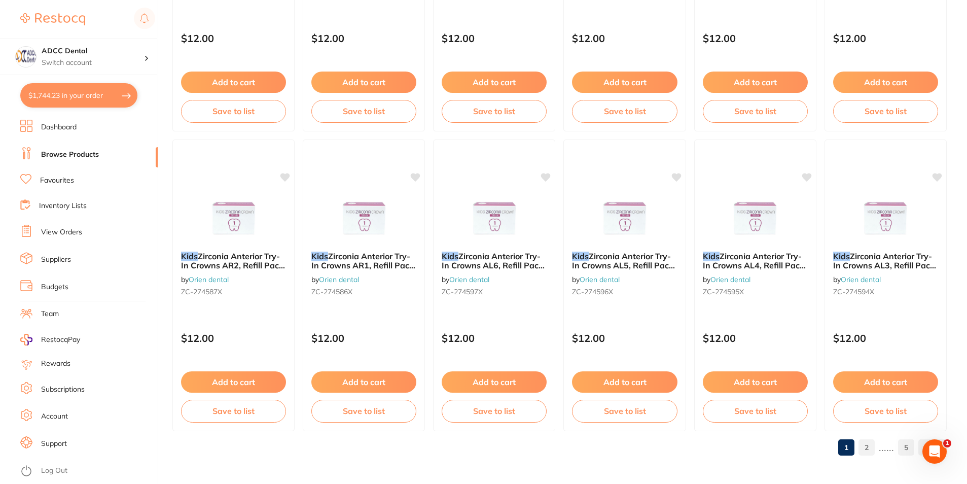
click at [871, 449] on link "2" at bounding box center [867, 447] width 16 height 20
click at [873, 444] on link "3" at bounding box center [867, 447] width 16 height 20
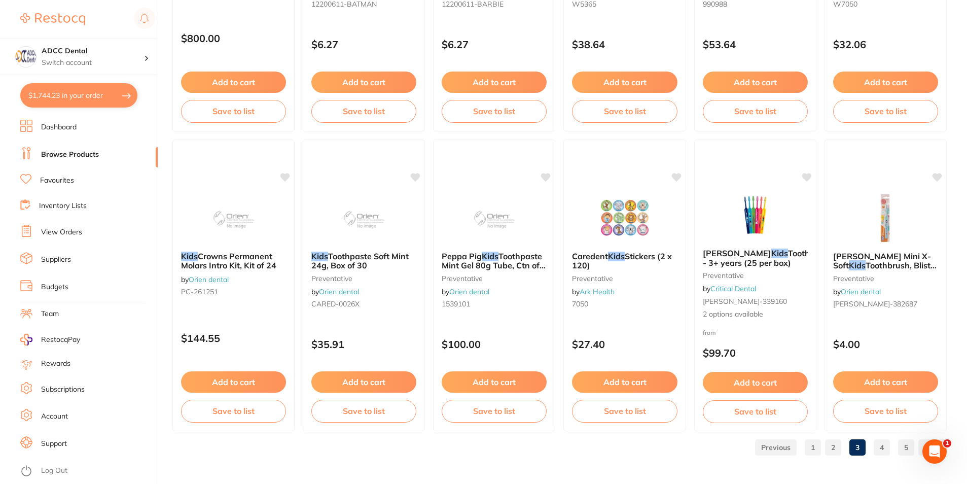
click at [881, 446] on link "4" at bounding box center [882, 447] width 16 height 20
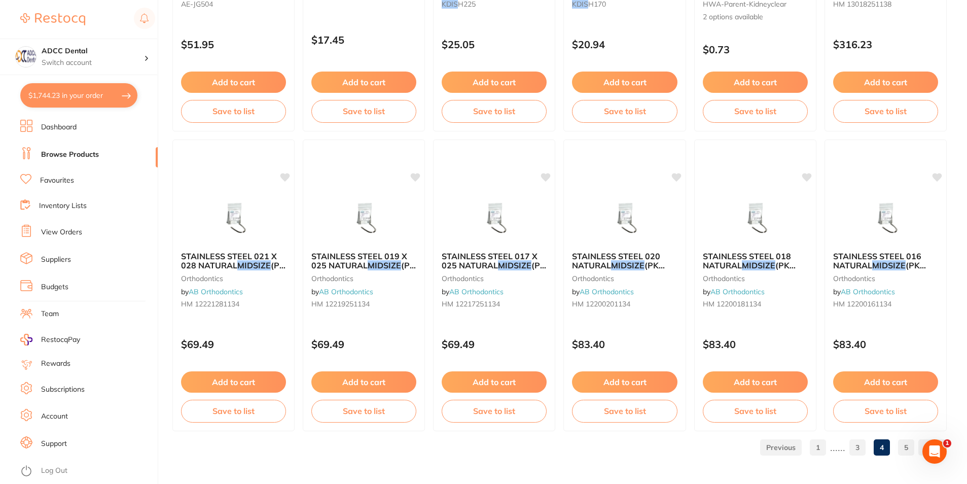
click at [908, 452] on link "5" at bounding box center [906, 447] width 16 height 20
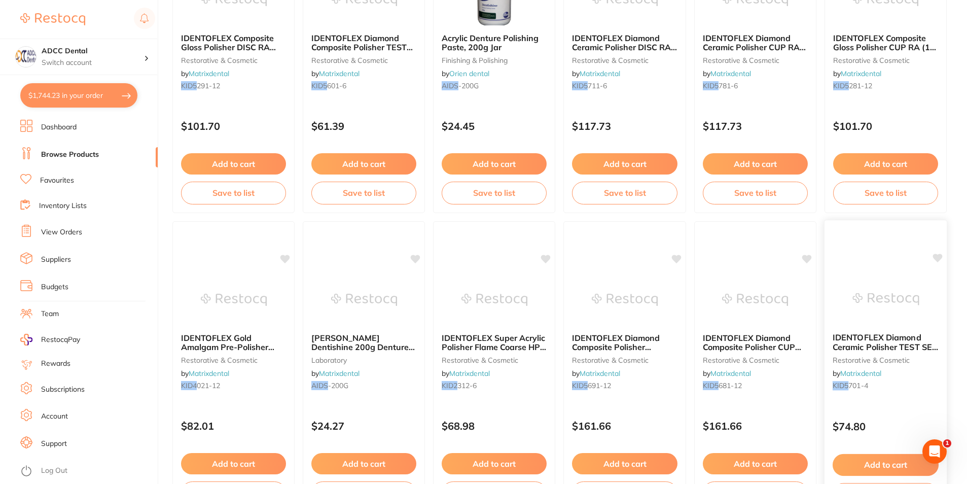
scroll to position [1895, 0]
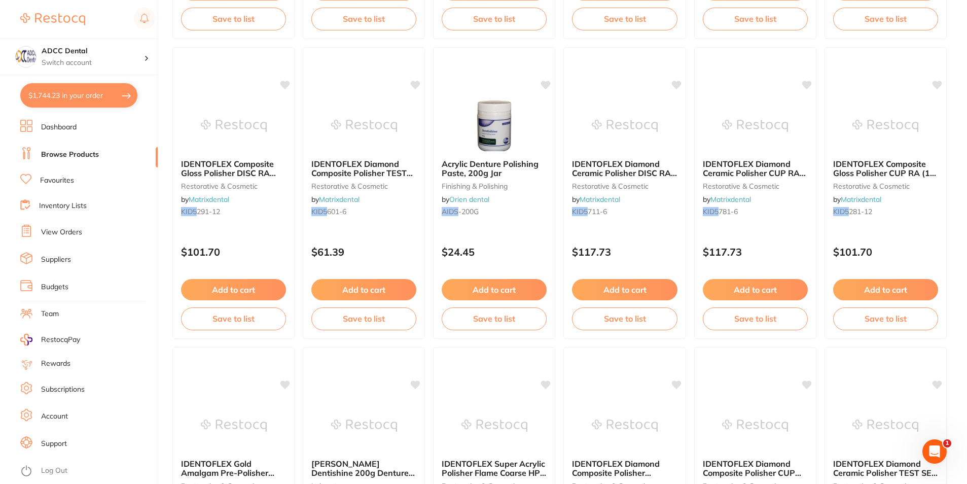
click at [97, 89] on button "$1,744.23 in your order" at bounding box center [78, 95] width 117 height 24
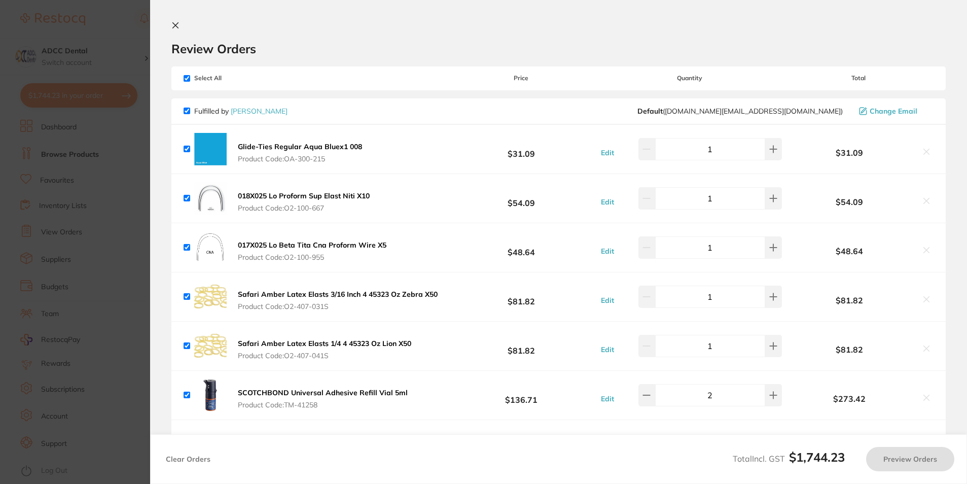
checkbox input "true"
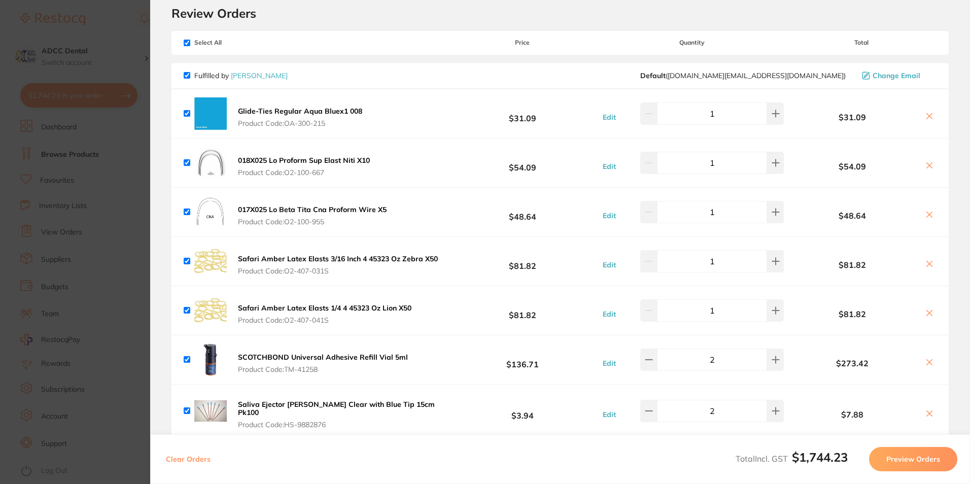
scroll to position [137, 0]
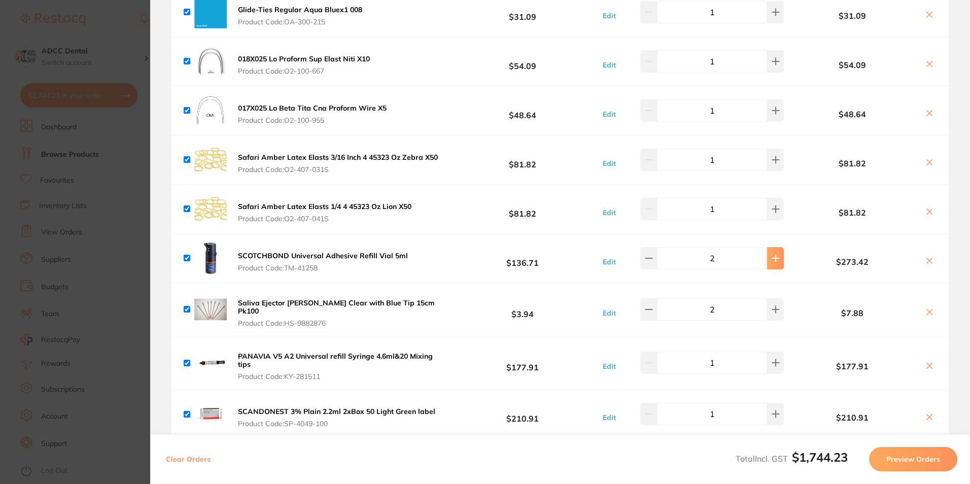
click at [767, 261] on button at bounding box center [775, 258] width 17 height 22
type input "3"
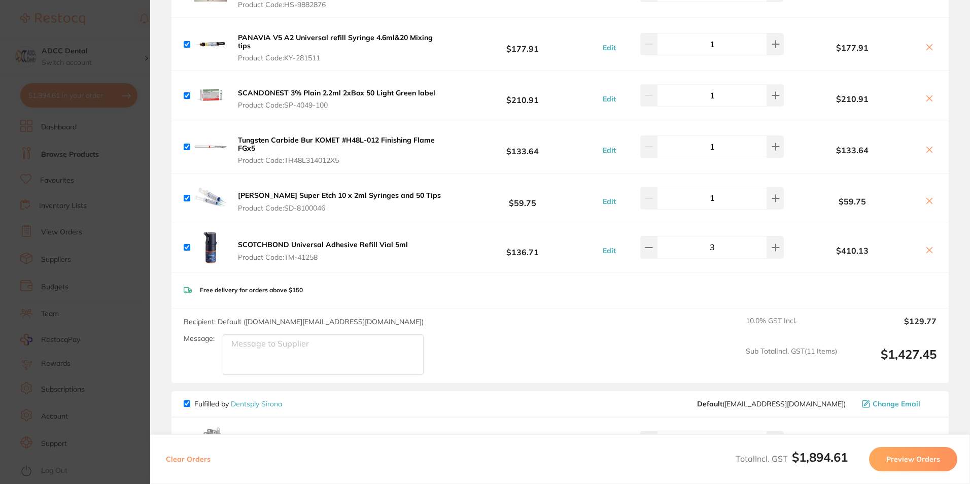
scroll to position [406, 0]
click at [903, 462] on button "Preview Orders" at bounding box center [913, 459] width 88 height 24
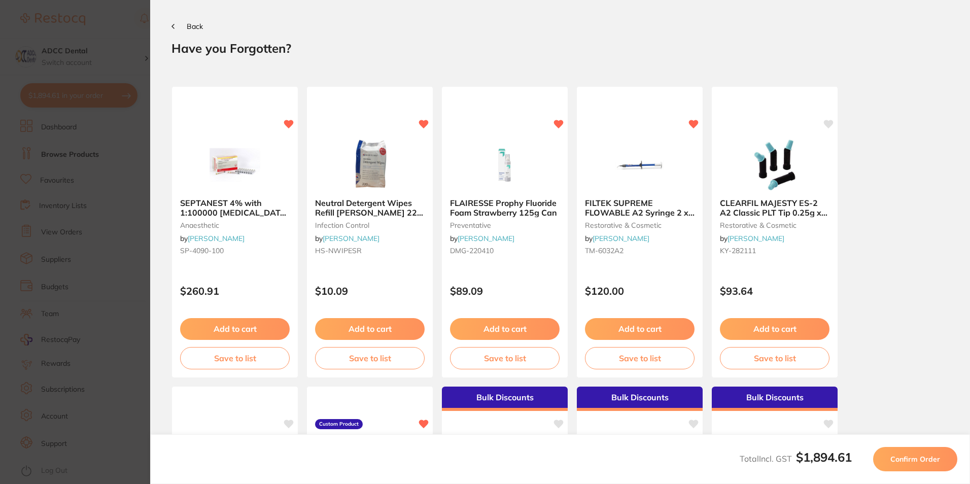
scroll to position [0, 0]
click at [903, 462] on span "Confirm Order" at bounding box center [915, 459] width 50 height 9
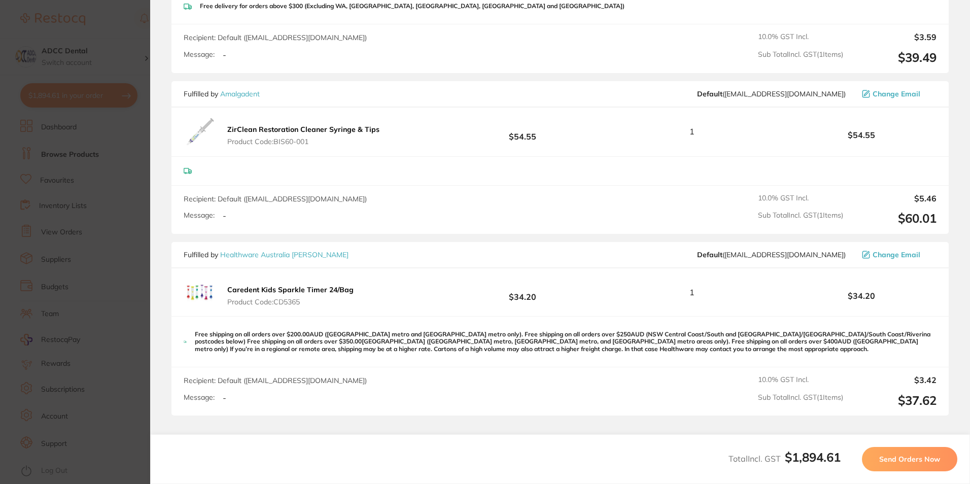
scroll to position [1268, 0]
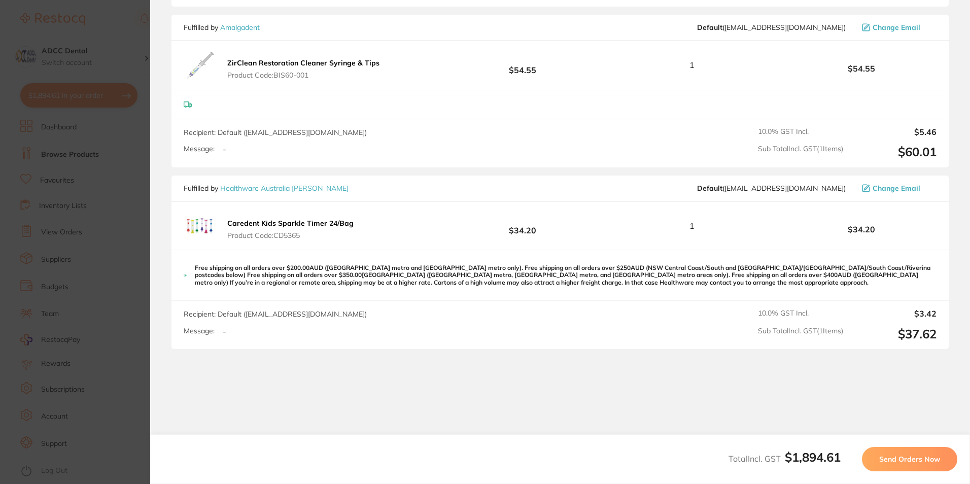
click at [908, 456] on span "Send Orders Now" at bounding box center [909, 459] width 61 height 9
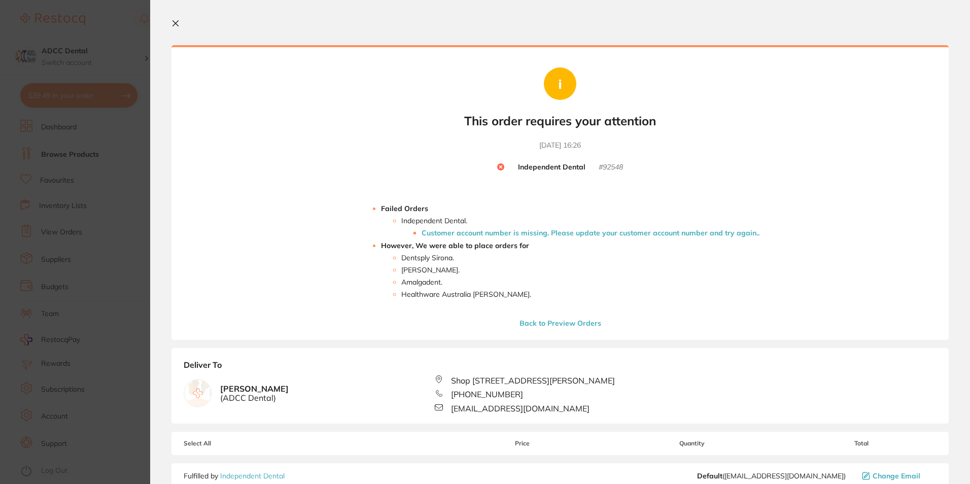
scroll to position [0, 0]
click at [536, 328] on button "Back to Preview Orders" at bounding box center [560, 325] width 88 height 9
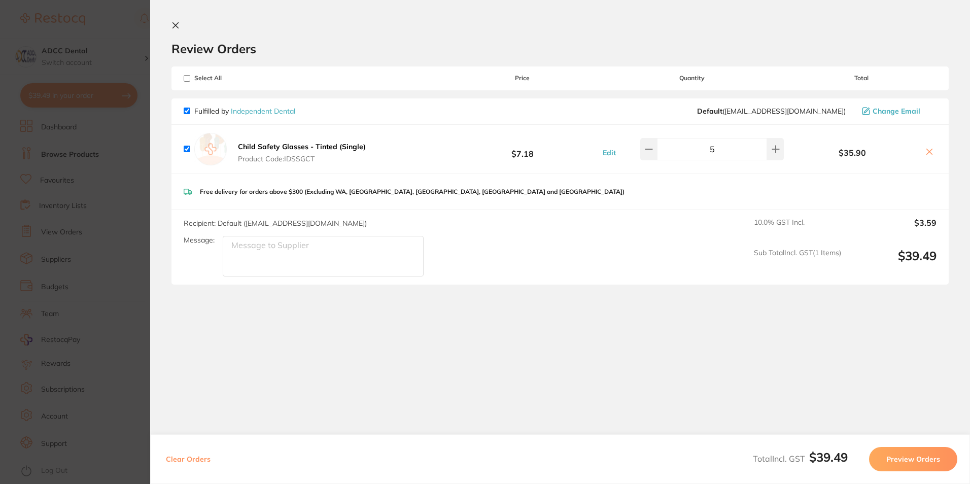
click at [178, 23] on icon at bounding box center [176, 26] width 6 height 6
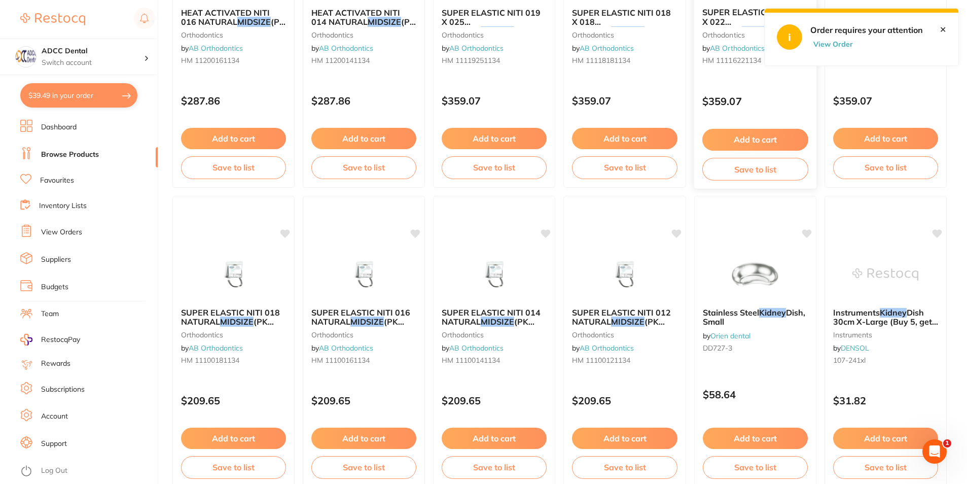
scroll to position [424, 0]
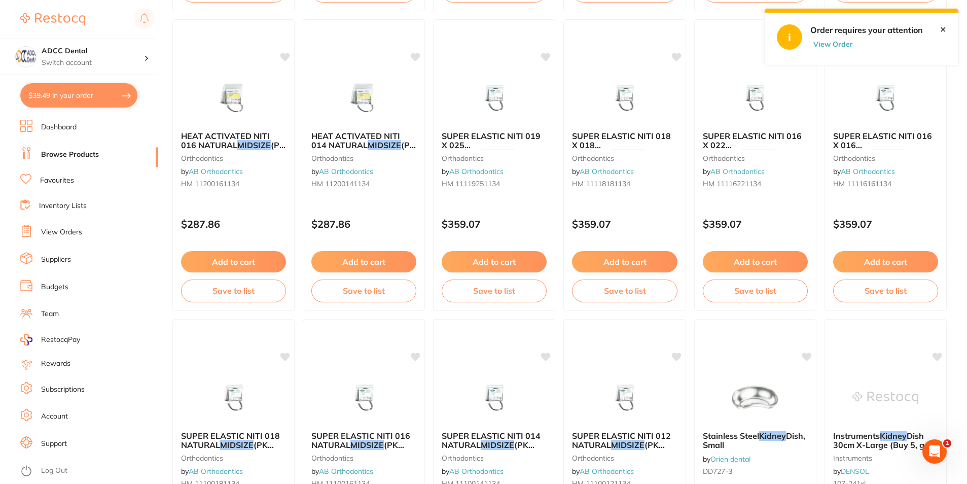
click at [946, 30] on link "✕" at bounding box center [943, 29] width 7 height 9
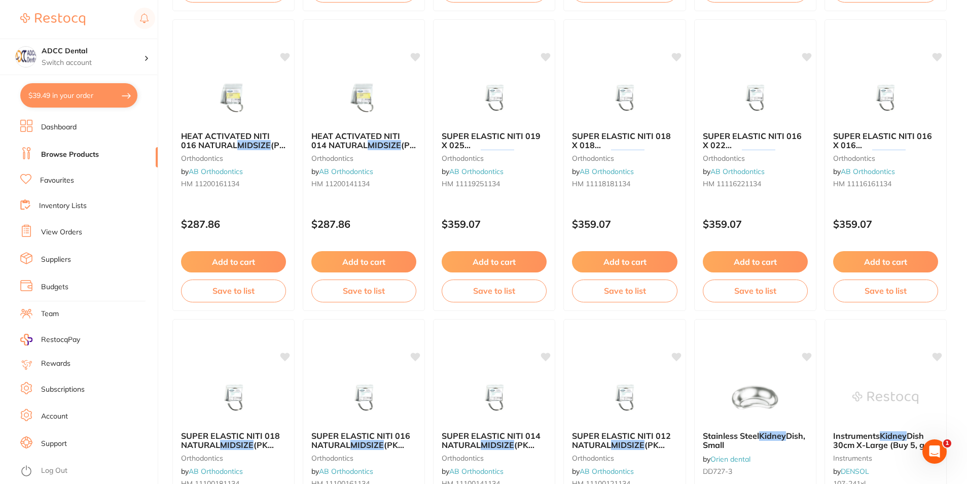
scroll to position [0, 0]
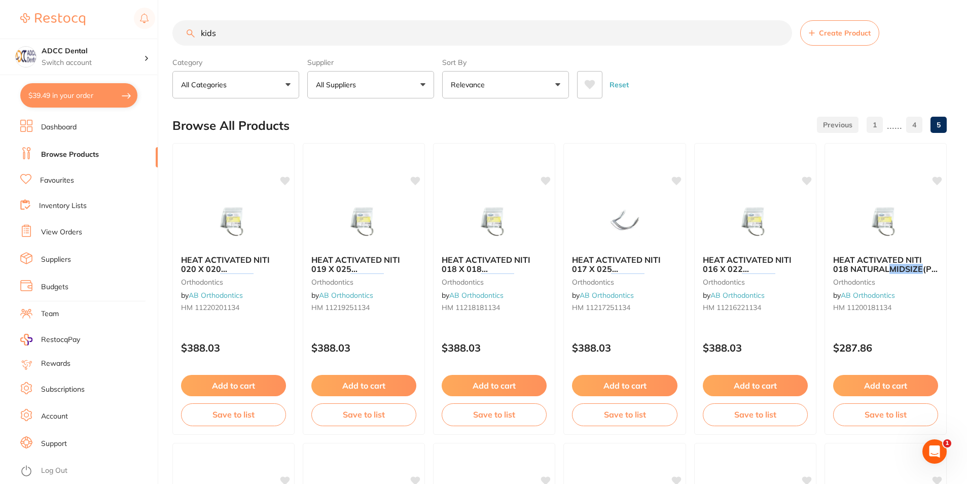
drag, startPoint x: 306, startPoint y: 33, endPoint x: 51, endPoint y: 13, distance: 256.5
click at [51, 13] on div "$39.49 ADCC Dental Switch account ADCC Dental $39.49 in your order Dashboard Br…" at bounding box center [483, 242] width 967 height 484
type input "child safety glasses"
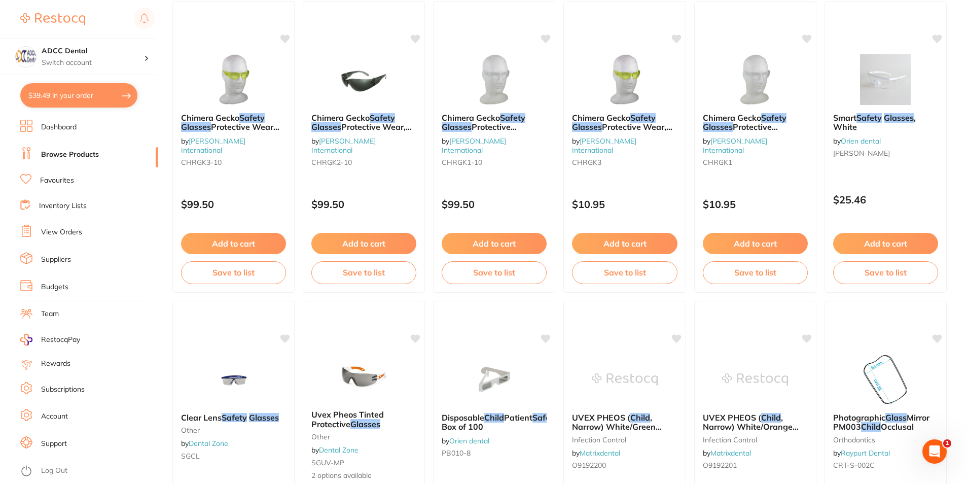
scroll to position [1438, 0]
